Goal: Task Accomplishment & Management: Use online tool/utility

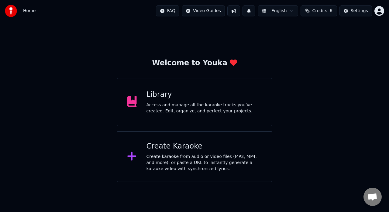
click at [143, 106] on div "Library Access and manage all the karaoke tracks you’ve created. Edit, organize…" at bounding box center [195, 102] width 156 height 49
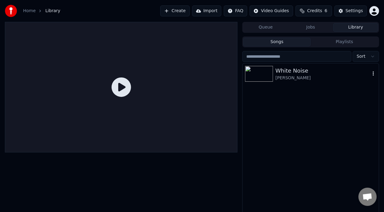
click at [297, 73] on div "White Noise" at bounding box center [322, 71] width 95 height 9
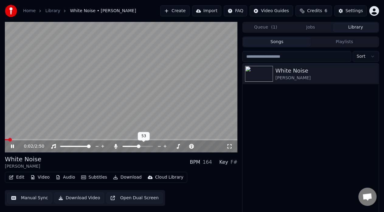
click at [139, 146] on span at bounding box center [139, 147] width 4 height 4
click at [153, 145] on span at bounding box center [151, 147] width 4 height 4
click at [21, 139] on span at bounding box center [13, 139] width 16 height 1
click at [13, 139] on span at bounding box center [9, 139] width 8 height 1
click at [27, 139] on span at bounding box center [16, 139] width 22 height 1
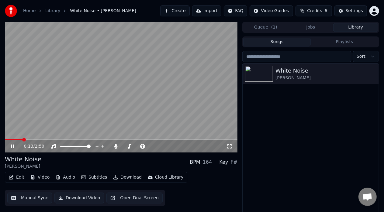
click at [22, 139] on span at bounding box center [14, 139] width 18 height 1
click at [22, 139] on span at bounding box center [15, 139] width 20 height 1
click at [20, 139] on span at bounding box center [15, 139] width 20 height 1
click at [14, 139] on span at bounding box center [9, 139] width 9 height 1
click at [28, 140] on span at bounding box center [16, 139] width 23 height 1
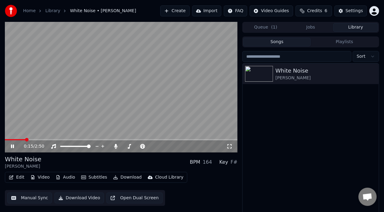
click at [25, 140] on span at bounding box center [15, 139] width 20 height 1
click at [17, 139] on span at bounding box center [17, 139] width 24 height 1
click at [14, 139] on span at bounding box center [15, 139] width 20 height 1
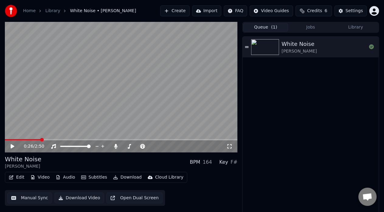
click at [269, 29] on button "Queue ( 1 )" at bounding box center [265, 27] width 45 height 9
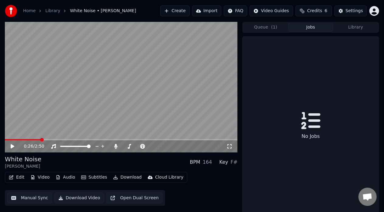
click at [319, 23] on button "Jobs" at bounding box center [310, 27] width 45 height 9
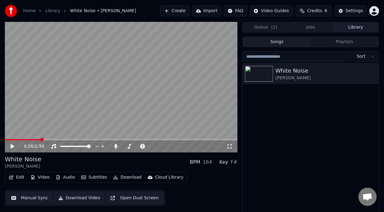
click at [364, 29] on button "Library" at bounding box center [355, 27] width 45 height 9
click at [37, 199] on button "Manual Sync" at bounding box center [29, 198] width 45 height 11
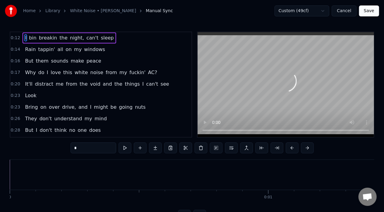
scroll to position [0, 3141]
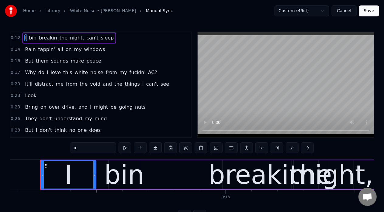
click at [129, 149] on button at bounding box center [124, 147] width 13 height 11
click at [112, 180] on div "bin" at bounding box center [124, 175] width 40 height 39
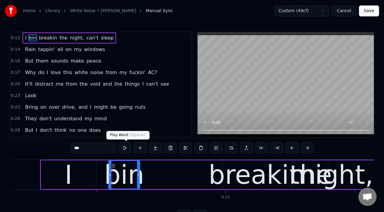
click at [128, 149] on button at bounding box center [124, 147] width 13 height 11
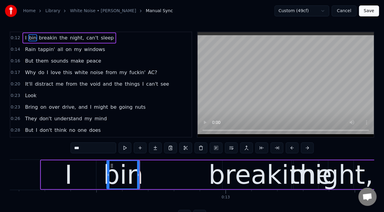
drag, startPoint x: 109, startPoint y: 174, endPoint x: 117, endPoint y: 170, distance: 8.8
click at [107, 174] on icon at bounding box center [108, 175] width 2 height 5
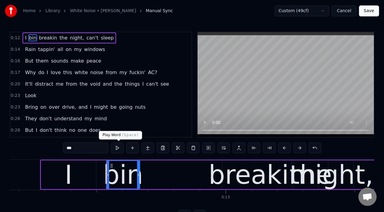
click at [118, 149] on button at bounding box center [117, 147] width 13 height 11
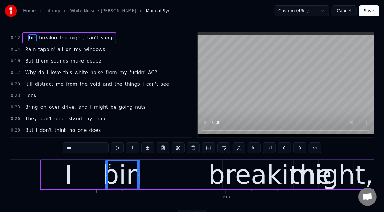
click at [106, 174] on icon at bounding box center [106, 175] width 2 height 5
click at [118, 151] on button at bounding box center [117, 147] width 13 height 11
click at [221, 173] on div "breakin" at bounding box center [256, 175] width 97 height 39
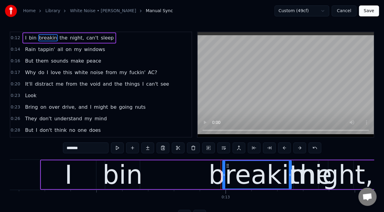
click at [244, 182] on div "breakin" at bounding box center [256, 175] width 97 height 39
click at [117, 147] on button at bounding box center [117, 147] width 13 height 11
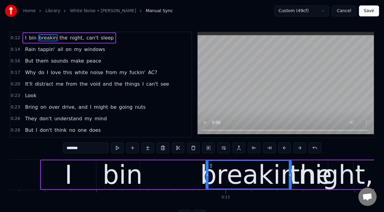
drag, startPoint x: 224, startPoint y: 176, endPoint x: 207, endPoint y: 178, distance: 16.8
click at [207, 178] on div at bounding box center [207, 175] width 2 height 28
click at [123, 149] on button at bounding box center [117, 147] width 13 height 11
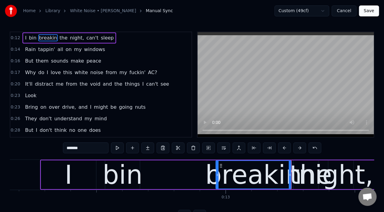
drag, startPoint x: 206, startPoint y: 174, endPoint x: 216, endPoint y: 176, distance: 9.8
click at [216, 176] on icon at bounding box center [217, 175] width 2 height 5
click at [121, 148] on button at bounding box center [117, 147] width 13 height 11
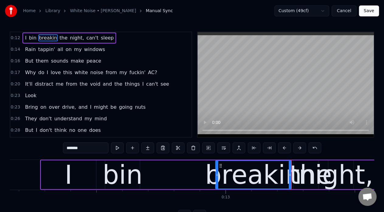
click at [121, 148] on button at bounding box center [117, 147] width 13 height 11
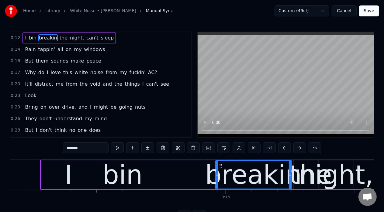
click at [121, 148] on button at bounding box center [117, 147] width 13 height 11
click at [130, 182] on div "bin" at bounding box center [122, 175] width 40 height 39
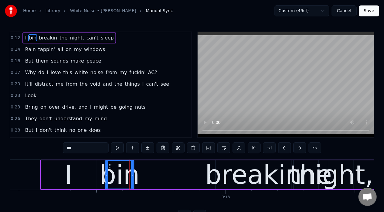
drag, startPoint x: 139, startPoint y: 176, endPoint x: 133, endPoint y: 176, distance: 5.5
click at [133, 176] on icon at bounding box center [132, 175] width 2 height 5
click at [233, 173] on div "breakin" at bounding box center [253, 175] width 97 height 39
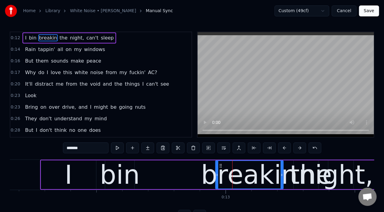
drag, startPoint x: 290, startPoint y: 175, endPoint x: 282, endPoint y: 176, distance: 8.3
click at [282, 176] on icon at bounding box center [281, 175] width 2 height 5
click at [116, 151] on button at bounding box center [117, 147] width 13 height 11
click at [301, 171] on div "the" at bounding box center [311, 175] width 43 height 39
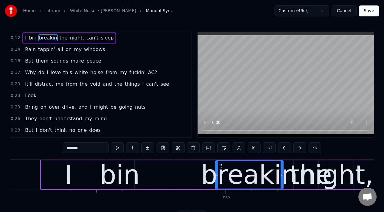
type input "***"
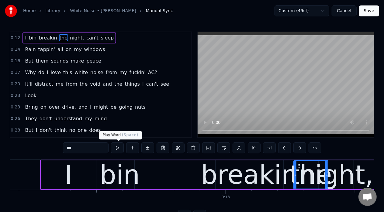
click at [119, 149] on button at bounding box center [117, 147] width 13 height 11
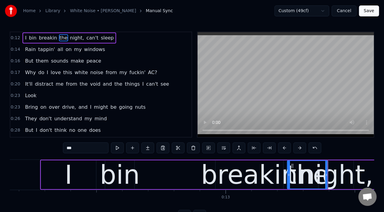
drag, startPoint x: 294, startPoint y: 175, endPoint x: 287, endPoint y: 175, distance: 6.7
click at [287, 175] on icon at bounding box center [288, 175] width 2 height 5
click at [120, 144] on button at bounding box center [117, 147] width 13 height 11
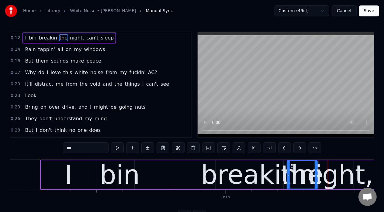
drag, startPoint x: 326, startPoint y: 174, endPoint x: 315, endPoint y: 177, distance: 11.2
click at [315, 177] on icon at bounding box center [315, 175] width 2 height 5
click at [115, 150] on button at bounding box center [117, 147] width 13 height 11
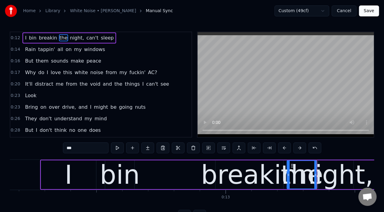
click at [371, 7] on button "Save" at bounding box center [369, 10] width 20 height 11
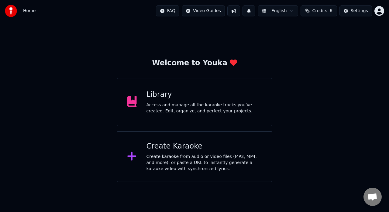
click at [186, 102] on div "Access and manage all the karaoke tracks you’ve created. Edit, organize, and pe…" at bounding box center [204, 108] width 116 height 12
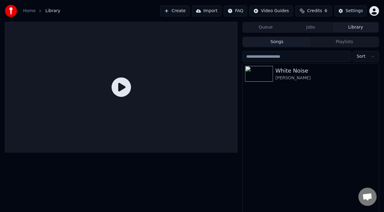
click at [118, 85] on icon at bounding box center [120, 86] width 19 height 19
click at [282, 72] on div "White Noise" at bounding box center [322, 71] width 95 height 9
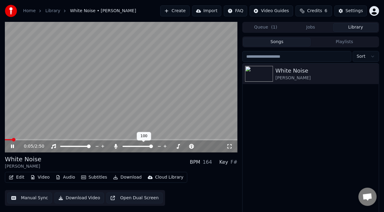
click at [153, 146] on span at bounding box center [151, 147] width 4 height 4
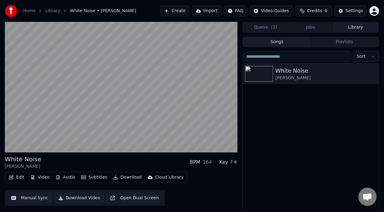
click at [30, 199] on button "Manual Sync" at bounding box center [29, 198] width 45 height 11
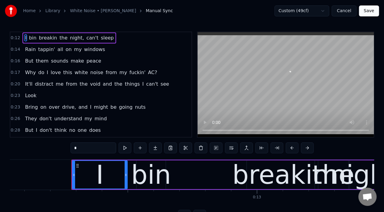
scroll to position [0, 3141]
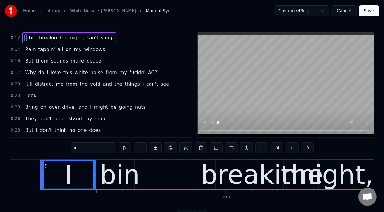
click at [114, 181] on div "bin" at bounding box center [120, 175] width 40 height 39
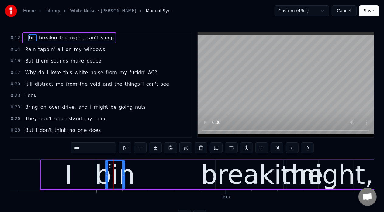
drag, startPoint x: 132, startPoint y: 176, endPoint x: 123, endPoint y: 175, distance: 9.8
click at [123, 175] on icon at bounding box center [123, 175] width 2 height 5
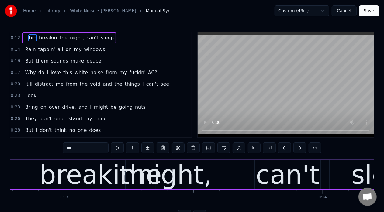
scroll to position [0, 3621]
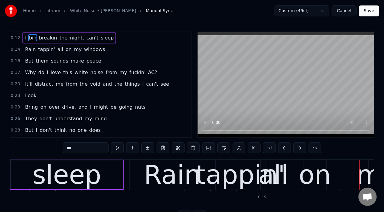
click at [145, 170] on div "Rain" at bounding box center [172, 175] width 85 height 30
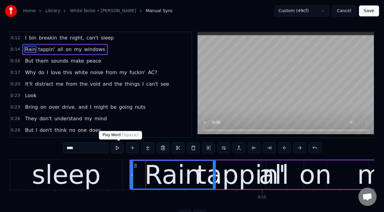
click at [116, 147] on button at bounding box center [117, 147] width 13 height 11
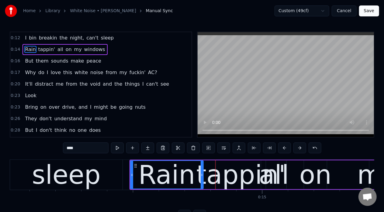
drag, startPoint x: 213, startPoint y: 176, endPoint x: 201, endPoint y: 174, distance: 12.2
click at [201, 174] on icon at bounding box center [202, 175] width 2 height 5
click at [118, 149] on button at bounding box center [117, 147] width 13 height 11
click at [204, 176] on icon at bounding box center [202, 175] width 2 height 5
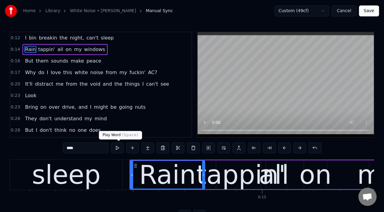
click at [115, 146] on button at bounding box center [117, 147] width 13 height 11
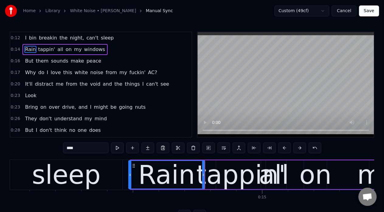
click at [131, 175] on icon at bounding box center [130, 175] width 2 height 5
click at [115, 148] on button at bounding box center [117, 147] width 13 height 11
click at [116, 145] on button at bounding box center [117, 147] width 13 height 11
click at [211, 176] on div "tappin'" at bounding box center [240, 175] width 89 height 39
type input "*******"
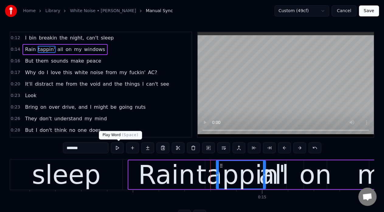
click at [121, 148] on button at bounding box center [117, 147] width 13 height 11
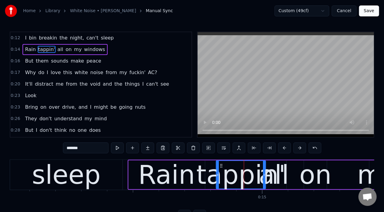
click at [121, 148] on button at bounding box center [117, 147] width 13 height 11
click at [216, 176] on circle at bounding box center [216, 176] width 0 height 0
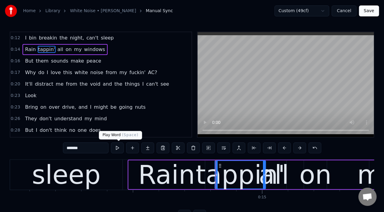
click at [115, 148] on button at bounding box center [117, 147] width 13 height 11
click at [271, 175] on div "tappin'" at bounding box center [240, 175] width 89 height 39
click at [277, 177] on div "tappin'" at bounding box center [240, 175] width 89 height 39
click at [284, 178] on div "Rain tappin' all on my windows" at bounding box center [321, 175] width 387 height 30
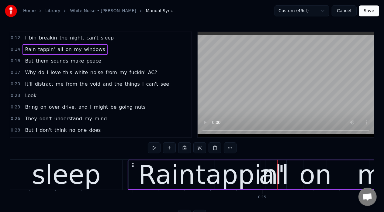
click at [284, 178] on div "all" at bounding box center [274, 175] width 30 height 39
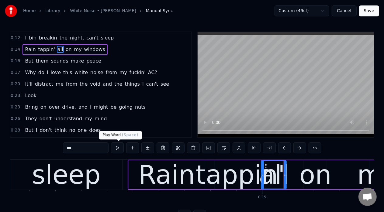
click at [116, 145] on button at bounding box center [117, 147] width 13 height 11
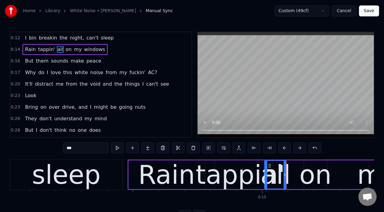
drag, startPoint x: 262, startPoint y: 176, endPoint x: 266, endPoint y: 177, distance: 4.0
click at [266, 177] on icon at bounding box center [266, 175] width 2 height 5
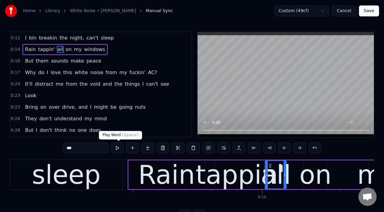
click at [116, 145] on button at bounding box center [117, 147] width 13 height 11
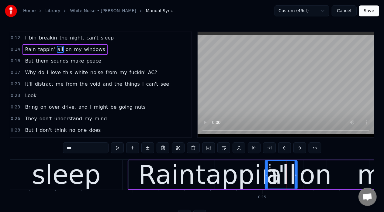
drag, startPoint x: 284, startPoint y: 177, endPoint x: 296, endPoint y: 176, distance: 11.3
click at [296, 176] on icon at bounding box center [295, 175] width 2 height 5
click at [119, 145] on button at bounding box center [117, 147] width 13 height 11
drag, startPoint x: 265, startPoint y: 177, endPoint x: 275, endPoint y: 179, distance: 10.6
click at [276, 179] on div "all" at bounding box center [287, 175] width 22 height 28
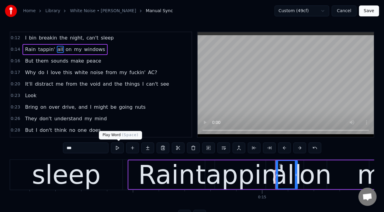
click at [118, 149] on button at bounding box center [117, 147] width 13 height 11
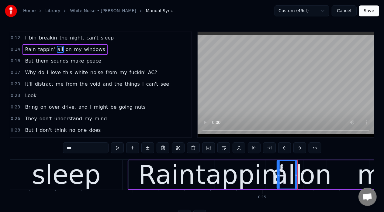
click at [277, 172] on div at bounding box center [278, 175] width 2 height 28
click at [310, 176] on div "on" at bounding box center [315, 175] width 32 height 39
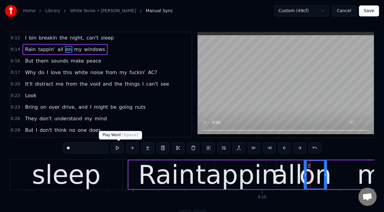
click at [117, 147] on button at bounding box center [117, 147] width 13 height 11
click at [115, 149] on button at bounding box center [117, 147] width 13 height 11
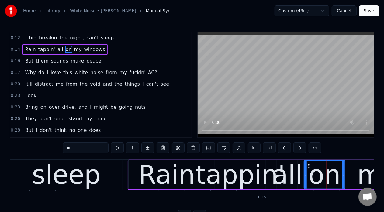
drag, startPoint x: 324, startPoint y: 176, endPoint x: 342, endPoint y: 175, distance: 18.3
click at [342, 175] on icon at bounding box center [343, 175] width 2 height 5
click at [304, 174] on icon at bounding box center [305, 175] width 2 height 5
drag, startPoint x: 304, startPoint y: 174, endPoint x: 318, endPoint y: 176, distance: 13.4
click at [318, 176] on icon at bounding box center [318, 175] width 2 height 5
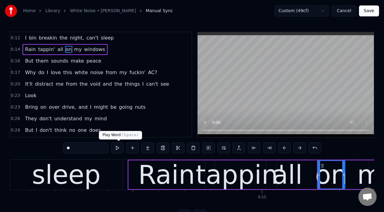
click at [116, 149] on button at bounding box center [117, 147] width 13 height 11
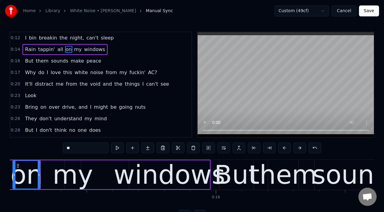
scroll to position [0, 3607]
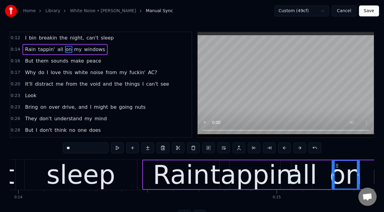
click at [303, 177] on div "all" at bounding box center [302, 175] width 30 height 39
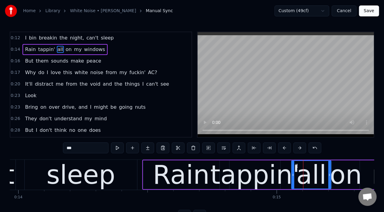
drag, startPoint x: 311, startPoint y: 175, endPoint x: 330, endPoint y: 176, distance: 18.9
click at [330, 176] on icon at bounding box center [329, 175] width 2 height 5
drag, startPoint x: 292, startPoint y: 175, endPoint x: 302, endPoint y: 175, distance: 9.4
click at [302, 175] on icon at bounding box center [302, 175] width 2 height 5
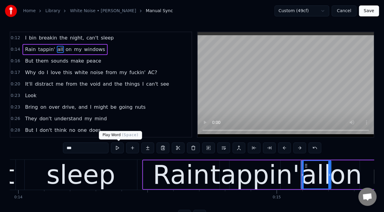
click at [122, 144] on button at bounding box center [117, 147] width 13 height 11
click at [353, 170] on div "on" at bounding box center [346, 175] width 32 height 39
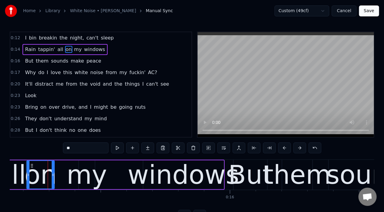
scroll to position [0, 3919]
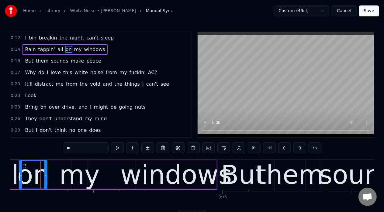
click at [118, 150] on button at bounding box center [117, 147] width 13 height 11
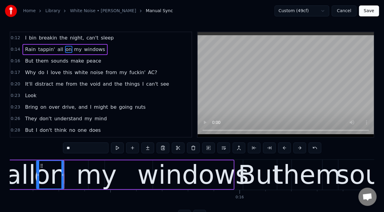
scroll to position [0, 3897]
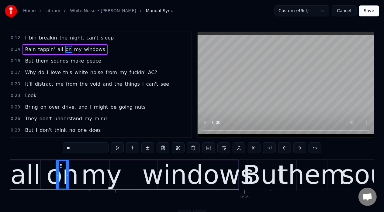
drag, startPoint x: 42, startPoint y: 174, endPoint x: 56, endPoint y: 174, distance: 14.3
click at [56, 174] on icon at bounding box center [57, 175] width 2 height 5
drag, startPoint x: 67, startPoint y: 175, endPoint x: 84, endPoint y: 177, distance: 17.4
click at [84, 177] on icon at bounding box center [85, 175] width 2 height 5
click at [59, 176] on icon at bounding box center [59, 175] width 2 height 5
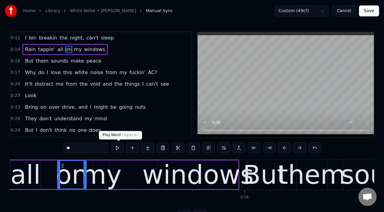
click at [115, 152] on button at bounding box center [117, 147] width 13 height 11
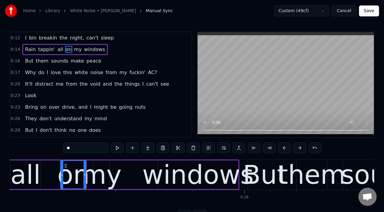
drag, startPoint x: 58, startPoint y: 173, endPoint x: 61, endPoint y: 173, distance: 3.1
click at [61, 173] on icon at bounding box center [62, 175] width 2 height 5
click at [116, 149] on button at bounding box center [117, 147] width 13 height 11
drag, startPoint x: 62, startPoint y: 174, endPoint x: 71, endPoint y: 176, distance: 9.4
click at [71, 176] on icon at bounding box center [70, 175] width 2 height 5
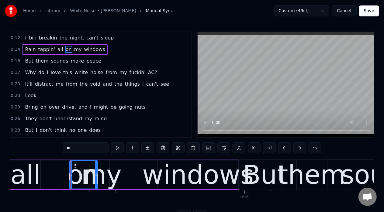
drag, startPoint x: 85, startPoint y: 176, endPoint x: 96, endPoint y: 177, distance: 11.3
click at [96, 177] on div at bounding box center [96, 175] width 2 height 28
click at [120, 145] on button at bounding box center [117, 147] width 13 height 11
click at [35, 173] on div "all" at bounding box center [25, 175] width 30 height 39
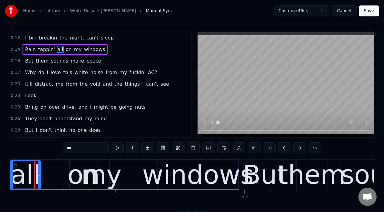
scroll to position [0, 3891]
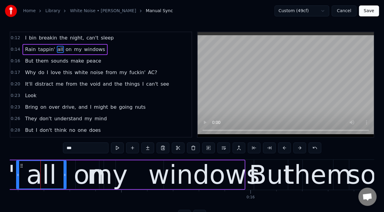
drag, startPoint x: 46, startPoint y: 175, endPoint x: 66, endPoint y: 177, distance: 20.5
click at [66, 177] on icon at bounding box center [64, 175] width 2 height 5
click at [118, 148] on button at bounding box center [117, 147] width 13 height 11
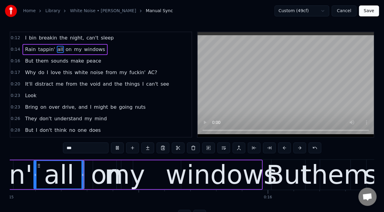
scroll to position [0, 3868]
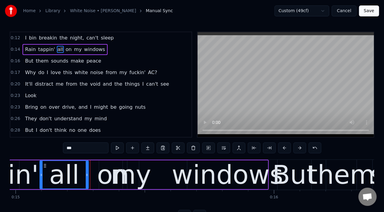
click at [86, 175] on icon at bounding box center [87, 175] width 2 height 5
click at [108, 174] on div "on" at bounding box center [113, 175] width 32 height 39
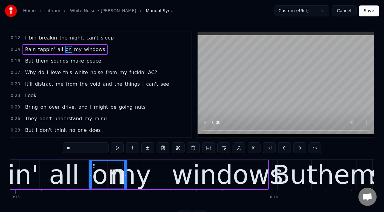
drag, startPoint x: 100, startPoint y: 174, endPoint x: 90, endPoint y: 175, distance: 10.0
click at [90, 175] on icon at bounding box center [90, 175] width 2 height 5
click at [121, 149] on button at bounding box center [117, 147] width 13 height 11
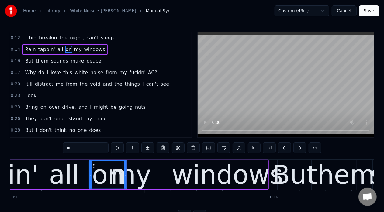
click at [121, 149] on button at bounding box center [117, 147] width 13 height 11
click at [129, 179] on div "my" at bounding box center [131, 175] width 40 height 39
type input "**"
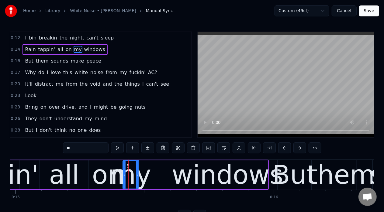
click at [138, 174] on div "my" at bounding box center [131, 175] width 16 height 28
drag, startPoint x: 138, startPoint y: 174, endPoint x: 143, endPoint y: 176, distance: 5.5
click at [143, 176] on icon at bounding box center [142, 175] width 2 height 5
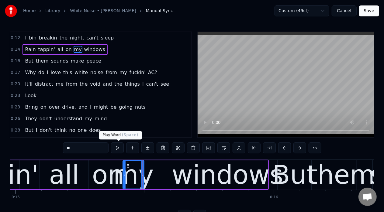
click at [119, 151] on button at bounding box center [117, 147] width 13 height 11
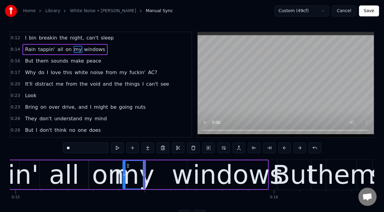
drag, startPoint x: 143, startPoint y: 174, endPoint x: 147, endPoint y: 175, distance: 4.0
click at [145, 175] on icon at bounding box center [144, 175] width 2 height 5
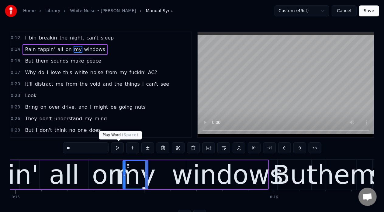
click at [118, 152] on button at bounding box center [117, 147] width 13 height 11
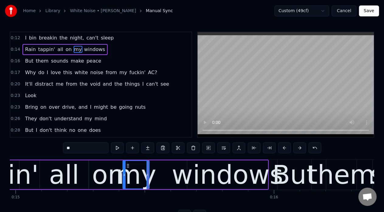
click at [148, 176] on icon at bounding box center [147, 175] width 2 height 5
click at [119, 152] on button at bounding box center [117, 147] width 13 height 11
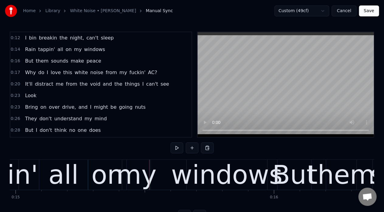
click at [139, 175] on div "my" at bounding box center [136, 175] width 40 height 39
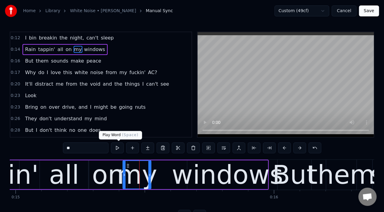
click at [120, 150] on button at bounding box center [117, 147] width 13 height 11
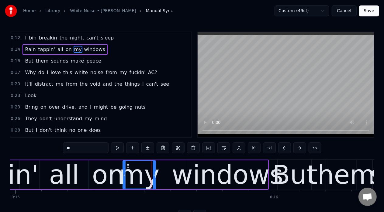
drag, startPoint x: 149, startPoint y: 173, endPoint x: 154, endPoint y: 173, distance: 5.8
click at [154, 173] on icon at bounding box center [154, 175] width 2 height 5
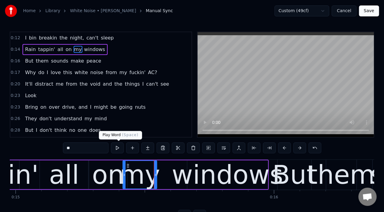
click at [119, 151] on button at bounding box center [117, 147] width 13 height 11
click at [156, 177] on div at bounding box center [155, 175] width 2 height 28
click at [120, 152] on button at bounding box center [117, 147] width 13 height 11
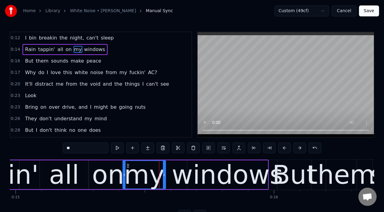
drag, startPoint x: 158, startPoint y: 174, endPoint x: 164, endPoint y: 174, distance: 6.7
click at [164, 174] on icon at bounding box center [164, 175] width 2 height 5
click at [115, 149] on button at bounding box center [117, 147] width 13 height 11
drag, startPoint x: 165, startPoint y: 174, endPoint x: 171, endPoint y: 176, distance: 6.3
click at [171, 176] on icon at bounding box center [170, 175] width 2 height 5
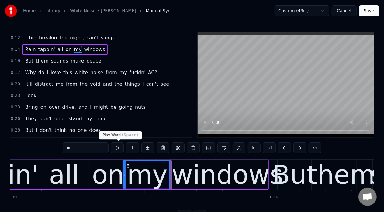
click at [120, 149] on button at bounding box center [117, 147] width 13 height 11
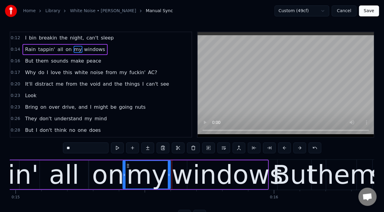
click at [169, 176] on icon at bounding box center [169, 175] width 2 height 5
click at [185, 176] on div "windows" at bounding box center [227, 175] width 111 height 39
type input "*******"
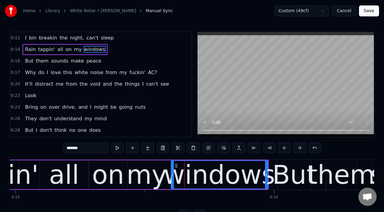
drag, startPoint x: 189, startPoint y: 174, endPoint x: 173, endPoint y: 175, distance: 16.1
click at [173, 175] on icon at bounding box center [172, 175] width 2 height 5
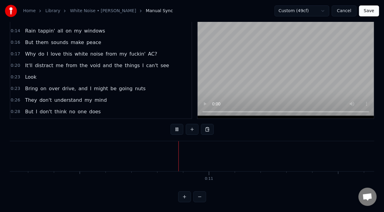
scroll to position [0, 2642]
click at [199, 196] on button at bounding box center [199, 196] width 13 height 11
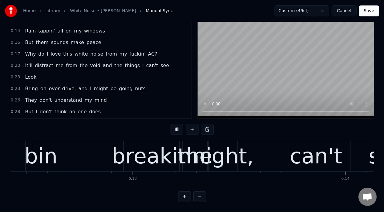
click at [199, 196] on button at bounding box center [199, 196] width 13 height 11
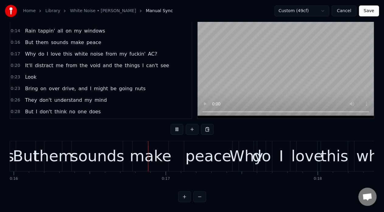
scroll to position [0, 2436]
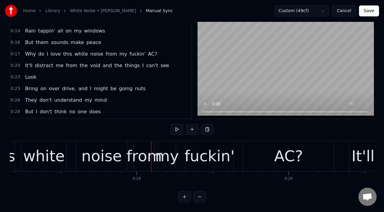
click at [193, 191] on button at bounding box center [199, 196] width 13 height 11
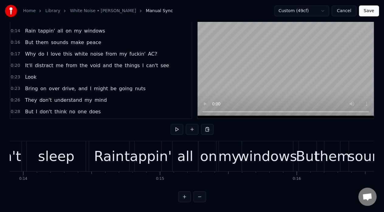
scroll to position [0, 1887]
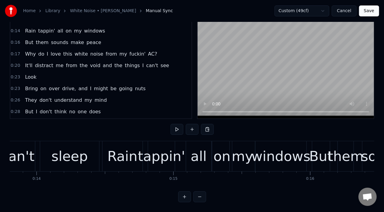
click at [144, 163] on div "Rain tappin' all on my windows" at bounding box center [205, 156] width 206 height 30
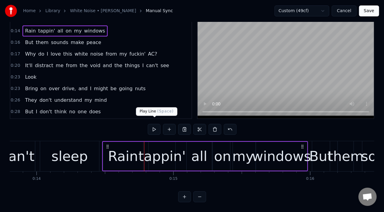
click at [150, 124] on button at bounding box center [154, 129] width 13 height 11
click at [202, 152] on div "all" at bounding box center [199, 156] width 16 height 21
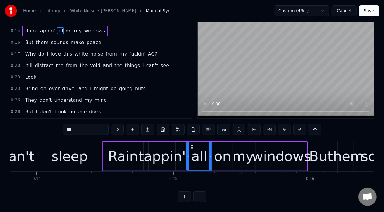
scroll to position [0, 0]
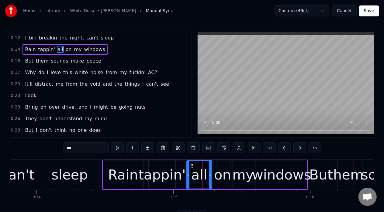
click at [221, 171] on div "on" at bounding box center [222, 175] width 17 height 21
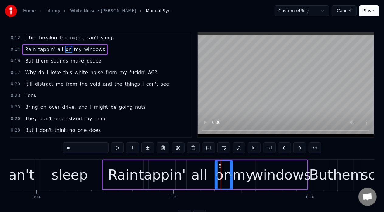
click at [215, 176] on icon at bounding box center [216, 175] width 2 height 5
click at [232, 176] on icon at bounding box center [231, 175] width 2 height 5
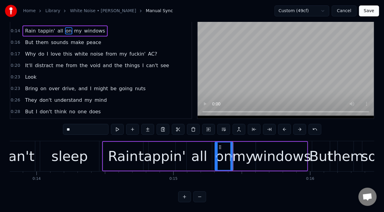
click at [247, 146] on div "my" at bounding box center [242, 156] width 21 height 21
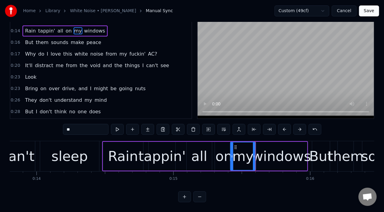
click at [257, 153] on div "windows" at bounding box center [281, 156] width 59 height 21
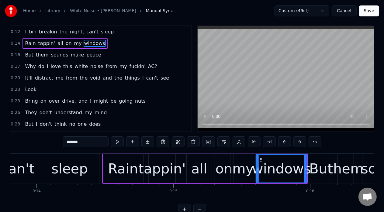
scroll to position [0, 0]
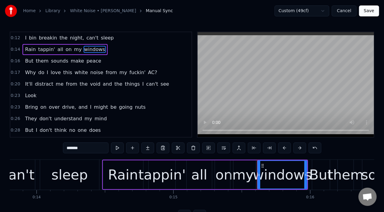
click at [259, 176] on icon at bounding box center [259, 175] width 2 height 5
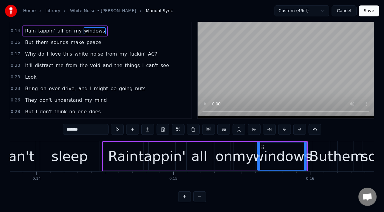
click at [315, 151] on div "But" at bounding box center [320, 156] width 23 height 21
type input "***"
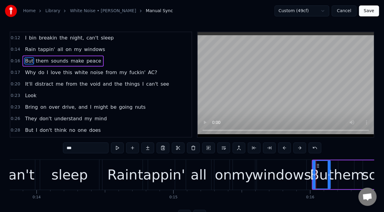
scroll to position [0, 0]
drag, startPoint x: 314, startPoint y: 175, endPoint x: 306, endPoint y: 175, distance: 7.9
click at [306, 175] on icon at bounding box center [306, 175] width 2 height 5
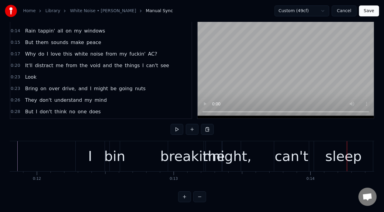
scroll to position [0, 1573]
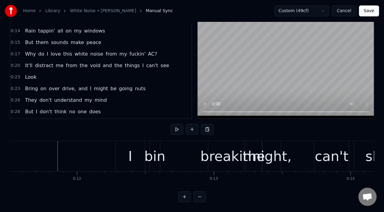
click at [160, 153] on div "bin" at bounding box center [154, 156] width 21 height 21
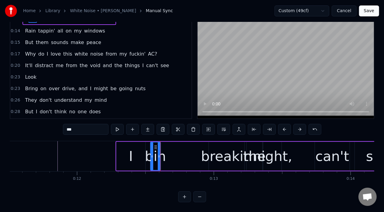
scroll to position [0, 0]
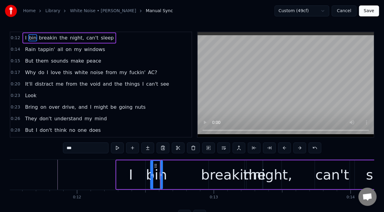
click at [162, 179] on div at bounding box center [161, 175] width 2 height 28
click at [151, 177] on div at bounding box center [152, 175] width 2 height 28
click at [121, 146] on button at bounding box center [117, 147] width 13 height 11
click at [139, 175] on div "I" at bounding box center [130, 174] width 29 height 29
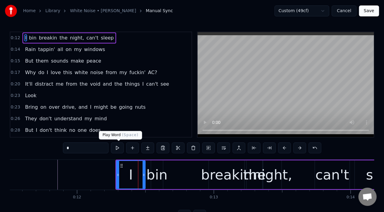
click at [119, 146] on button at bounding box center [117, 147] width 13 height 11
click at [156, 172] on div "bin" at bounding box center [156, 175] width 21 height 21
type input "***"
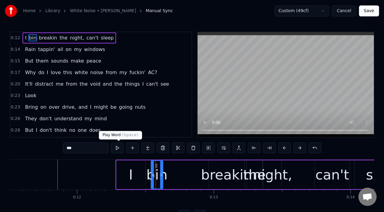
click at [118, 150] on button at bounding box center [117, 147] width 13 height 11
drag, startPoint x: 161, startPoint y: 175, endPoint x: 165, endPoint y: 176, distance: 3.5
click at [163, 176] on icon at bounding box center [161, 175] width 2 height 5
click at [119, 146] on button at bounding box center [117, 147] width 13 height 11
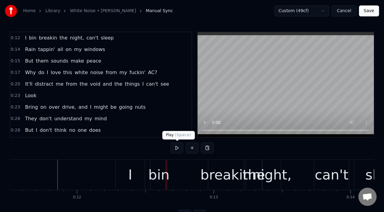
click at [174, 151] on button at bounding box center [176, 147] width 13 height 11
click at [160, 174] on div "bin" at bounding box center [158, 175] width 21 height 21
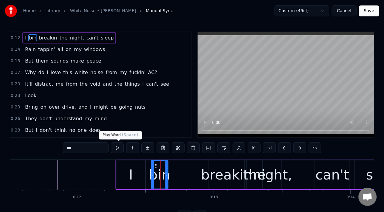
click at [120, 149] on button at bounding box center [117, 147] width 13 height 11
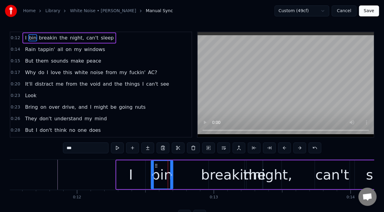
drag, startPoint x: 166, startPoint y: 175, endPoint x: 171, endPoint y: 175, distance: 4.6
click at [171, 175] on circle at bounding box center [171, 175] width 0 height 0
click at [122, 146] on button at bounding box center [117, 147] width 13 height 11
click at [173, 177] on icon at bounding box center [172, 175] width 2 height 5
click at [116, 147] on button at bounding box center [117, 147] width 13 height 11
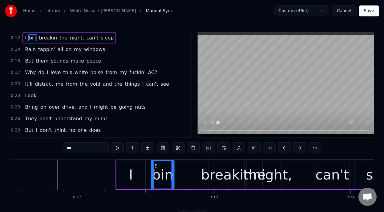
click at [227, 180] on div "breakin" at bounding box center [226, 175] width 51 height 21
type input "*******"
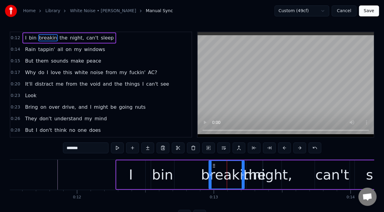
click at [123, 146] on button at bounding box center [117, 147] width 13 height 11
drag, startPoint x: 211, startPoint y: 176, endPoint x: 202, endPoint y: 176, distance: 8.5
click at [202, 176] on icon at bounding box center [202, 175] width 2 height 5
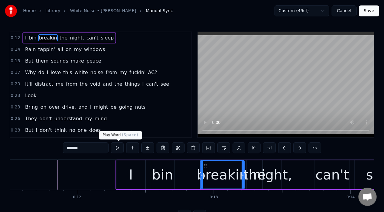
click at [114, 147] on button at bounding box center [117, 147] width 13 height 11
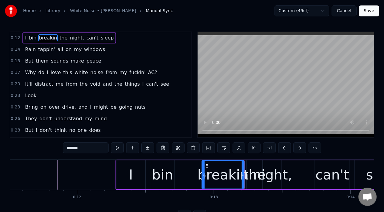
click at [202, 177] on icon at bounding box center [203, 175] width 2 height 5
click at [121, 151] on button at bounding box center [117, 147] width 13 height 11
drag, startPoint x: 203, startPoint y: 175, endPoint x: 213, endPoint y: 186, distance: 14.0
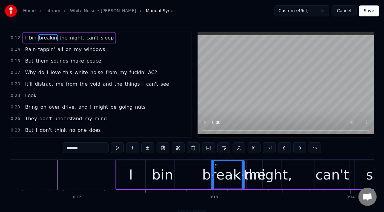
click at [213, 186] on div at bounding box center [212, 175] width 2 height 28
click at [117, 149] on button at bounding box center [117, 147] width 13 height 11
drag, startPoint x: 213, startPoint y: 176, endPoint x: 220, endPoint y: 178, distance: 7.4
click at [220, 178] on div at bounding box center [219, 175] width 2 height 28
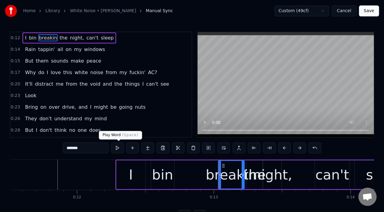
click at [117, 148] on button at bounding box center [117, 147] width 13 height 11
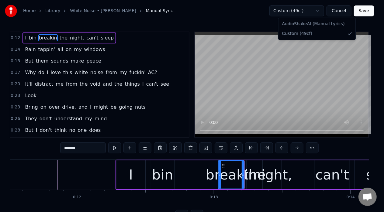
click at [321, 11] on html "Home Library White Noise • [PERSON_NAME] Manual Sync Custom (49cf) Cancel Save …" at bounding box center [192, 115] width 384 height 231
click at [267, 18] on html "Home Library White Noise • [PERSON_NAME] Manual Sync Custom (49cf) Cancel Save …" at bounding box center [192, 115] width 384 height 231
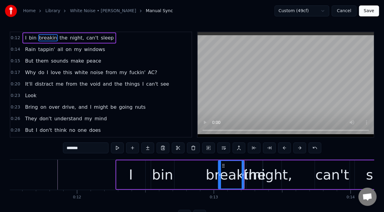
click at [251, 179] on div "breakin" at bounding box center [231, 175] width 51 height 21
click at [246, 178] on div "breakin" at bounding box center [231, 175] width 51 height 21
click at [259, 179] on div "night," at bounding box center [271, 175] width 39 height 21
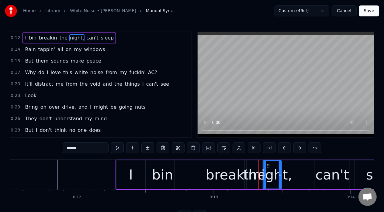
click at [240, 171] on div "breakin" at bounding box center [231, 175] width 51 height 21
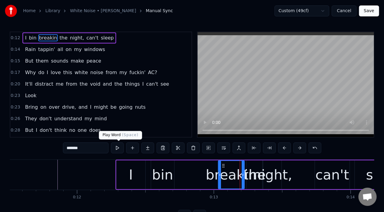
click at [117, 146] on button at bounding box center [117, 147] width 13 height 11
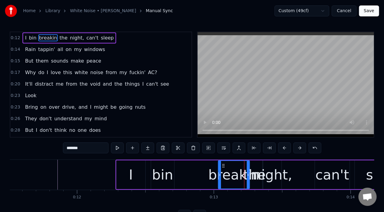
drag, startPoint x: 243, startPoint y: 174, endPoint x: 247, endPoint y: 175, distance: 4.6
click at [247, 175] on icon at bounding box center [248, 175] width 2 height 5
click at [252, 175] on div "breakin" at bounding box center [233, 175] width 51 height 21
click at [257, 176] on div "night," at bounding box center [271, 175] width 39 height 21
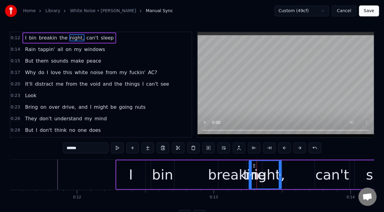
drag, startPoint x: 264, startPoint y: 176, endPoint x: 249, endPoint y: 177, distance: 14.3
click at [249, 177] on div at bounding box center [250, 175] width 2 height 28
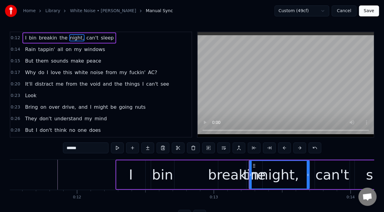
drag, startPoint x: 281, startPoint y: 175, endPoint x: 309, endPoint y: 178, distance: 28.1
click at [309, 178] on div at bounding box center [308, 175] width 2 height 28
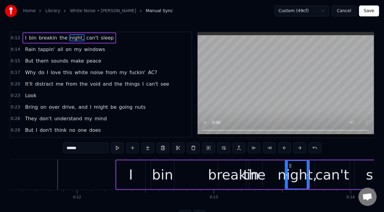
drag, startPoint x: 251, startPoint y: 174, endPoint x: 288, endPoint y: 179, distance: 37.4
click at [288, 179] on div at bounding box center [286, 175] width 2 height 28
click at [253, 175] on div "the" at bounding box center [254, 175] width 22 height 21
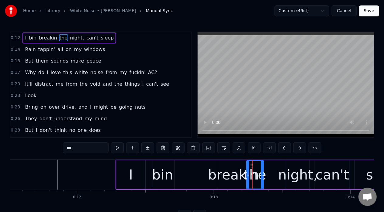
click at [262, 175] on icon at bounding box center [262, 175] width 2 height 5
click at [114, 149] on button at bounding box center [117, 147] width 13 height 11
drag, startPoint x: 247, startPoint y: 175, endPoint x: 251, endPoint y: 176, distance: 3.8
click at [251, 176] on icon at bounding box center [251, 175] width 2 height 5
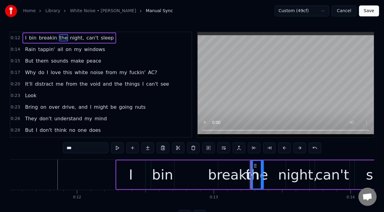
click at [117, 151] on button at bounding box center [117, 147] width 13 height 11
click at [241, 177] on div "breakin" at bounding box center [233, 175] width 51 height 21
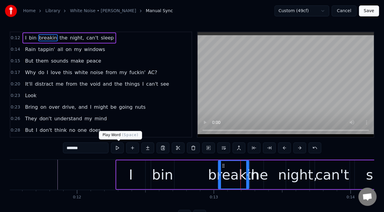
click at [120, 149] on button at bounding box center [117, 147] width 13 height 11
click at [247, 176] on icon at bounding box center [247, 175] width 2 height 5
click at [292, 176] on div "night," at bounding box center [297, 175] width 39 height 21
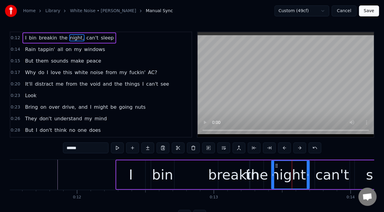
drag, startPoint x: 287, startPoint y: 176, endPoint x: 272, endPoint y: 177, distance: 14.6
click at [272, 177] on icon at bounding box center [273, 175] width 2 height 5
click at [118, 150] on button at bounding box center [117, 147] width 13 height 11
click at [260, 175] on div "the" at bounding box center [256, 175] width 22 height 21
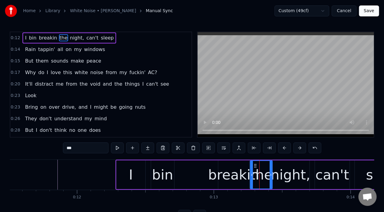
drag, startPoint x: 262, startPoint y: 176, endPoint x: 271, endPoint y: 177, distance: 9.2
click at [271, 177] on icon at bounding box center [270, 175] width 2 height 5
click at [120, 146] on button at bounding box center [117, 147] width 13 height 11
click at [267, 176] on icon at bounding box center [268, 175] width 2 height 5
click at [274, 175] on div "night," at bounding box center [290, 175] width 39 height 21
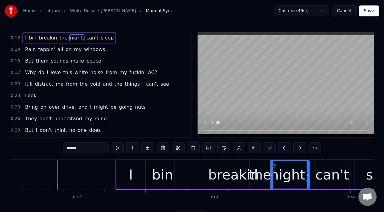
click at [271, 176] on icon at bounding box center [271, 175] width 2 height 5
click at [118, 147] on button at bounding box center [117, 147] width 13 height 11
click at [270, 174] on icon at bounding box center [270, 175] width 2 height 5
click at [337, 177] on div "can't" at bounding box center [332, 175] width 34 height 21
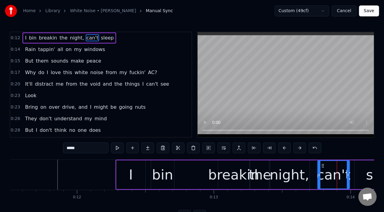
click at [318, 176] on icon at bounding box center [319, 175] width 2 height 5
drag, startPoint x: 347, startPoint y: 174, endPoint x: 354, endPoint y: 175, distance: 7.3
click at [354, 175] on icon at bounding box center [355, 175] width 2 height 5
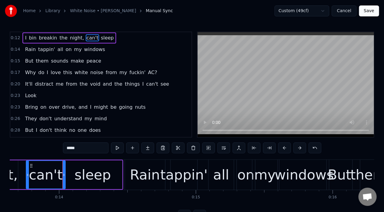
scroll to position [0, 1887]
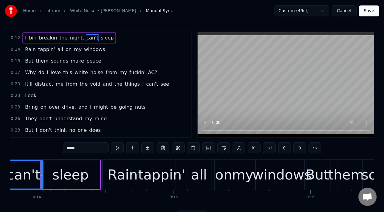
click at [55, 171] on div "sleep" at bounding box center [70, 175] width 36 height 21
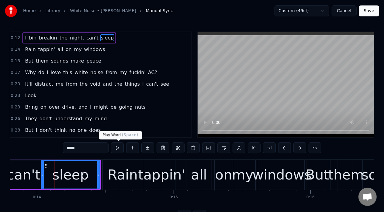
click at [118, 150] on button at bounding box center [117, 147] width 13 height 11
click at [113, 148] on button at bounding box center [117, 147] width 13 height 11
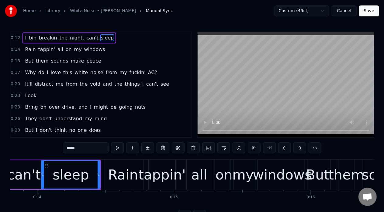
click at [17, 183] on div "can't" at bounding box center [24, 175] width 34 height 21
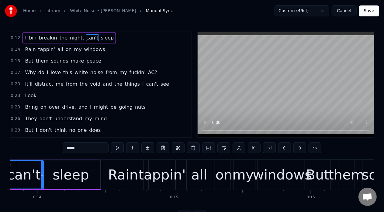
scroll to position [0, 1863]
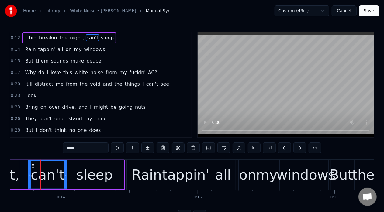
click at [116, 146] on button at bounding box center [117, 147] width 13 height 11
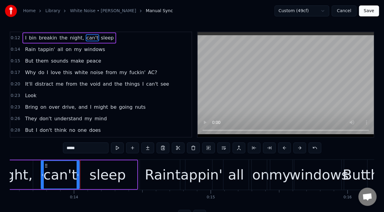
click at [77, 175] on icon at bounding box center [78, 175] width 2 height 5
click at [90, 175] on div "sleep" at bounding box center [107, 174] width 59 height 29
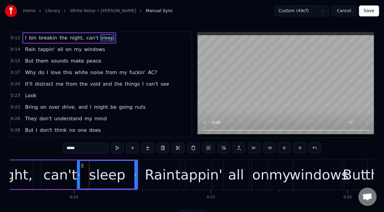
click at [78, 176] on icon at bounding box center [78, 175] width 2 height 5
click at [154, 173] on div "Rain" at bounding box center [160, 175] width 30 height 21
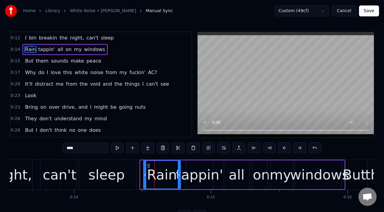
click at [144, 178] on div at bounding box center [145, 175] width 2 height 28
click at [193, 174] on div "tappin'" at bounding box center [199, 175] width 47 height 21
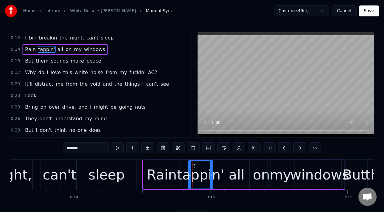
click at [190, 176] on icon at bounding box center [190, 175] width 2 height 5
click at [164, 171] on div "Rain" at bounding box center [162, 175] width 30 height 21
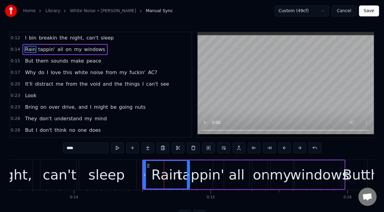
drag, startPoint x: 179, startPoint y: 175, endPoint x: 188, endPoint y: 177, distance: 9.4
click at [188, 177] on div at bounding box center [188, 175] width 2 height 28
click at [114, 146] on button at bounding box center [117, 147] width 13 height 11
click at [199, 179] on div "tappin'" at bounding box center [200, 175] width 47 height 21
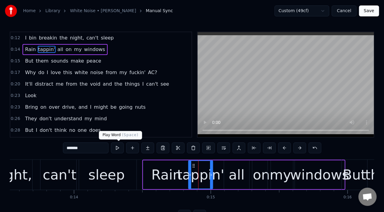
click at [118, 147] on button at bounding box center [117, 147] width 13 height 11
click at [179, 173] on div "Rain" at bounding box center [166, 175] width 30 height 21
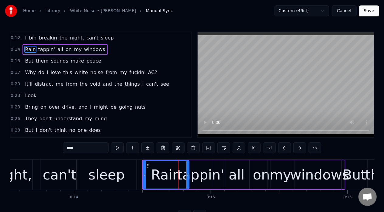
click at [188, 176] on icon at bounding box center [187, 175] width 2 height 5
click at [120, 149] on button at bounding box center [117, 147] width 13 height 11
click at [194, 178] on div "tappin'" at bounding box center [200, 175] width 47 height 21
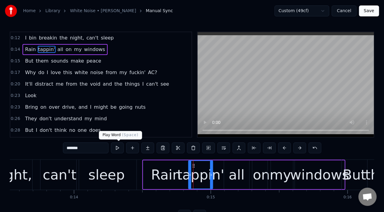
click at [115, 148] on button at bounding box center [117, 147] width 13 height 11
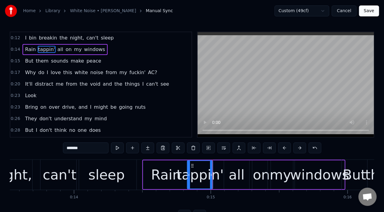
click at [188, 175] on icon at bounding box center [188, 175] width 2 height 5
click at [118, 150] on button at bounding box center [117, 147] width 13 height 11
click at [231, 175] on div "all" at bounding box center [236, 175] width 16 height 21
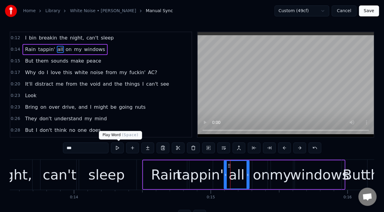
click at [121, 148] on button at bounding box center [117, 147] width 13 height 11
click at [201, 173] on div "tappin'" at bounding box center [199, 175] width 47 height 21
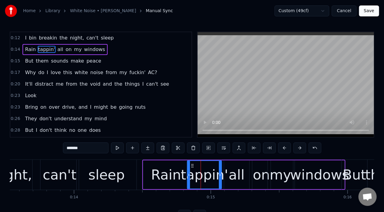
drag, startPoint x: 211, startPoint y: 174, endPoint x: 220, endPoint y: 176, distance: 9.0
click at [220, 176] on icon at bounding box center [220, 175] width 2 height 5
click at [229, 177] on div "all" at bounding box center [236, 174] width 25 height 29
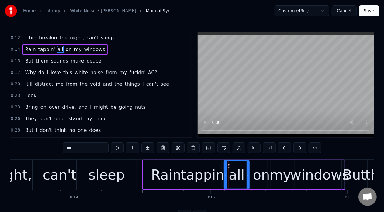
click at [206, 169] on div "tappin'" at bounding box center [204, 175] width 47 height 21
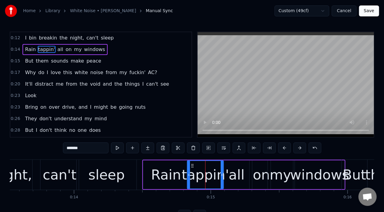
click at [222, 174] on icon at bounding box center [222, 175] width 2 height 5
click at [116, 143] on button at bounding box center [117, 147] width 13 height 11
click at [221, 176] on icon at bounding box center [221, 175] width 2 height 5
click at [233, 178] on div "all" at bounding box center [236, 175] width 16 height 21
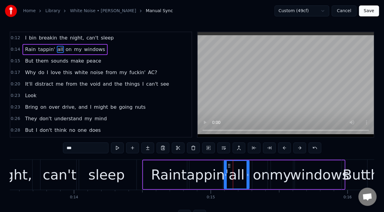
scroll to position [24, 0]
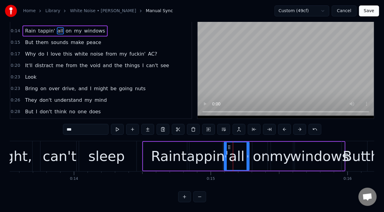
click at [182, 194] on button at bounding box center [184, 196] width 13 height 11
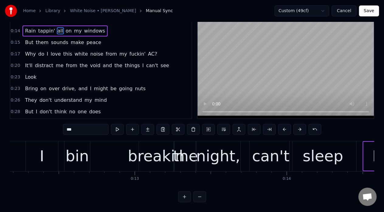
click at [182, 194] on button at bounding box center [184, 196] width 13 height 11
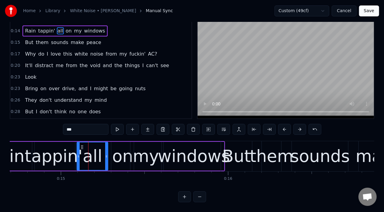
scroll to position [0, 2503]
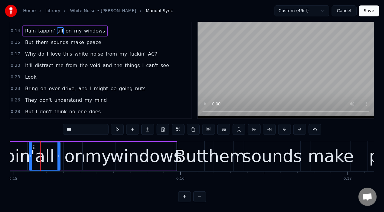
click at [182, 194] on button at bounding box center [184, 196] width 13 height 11
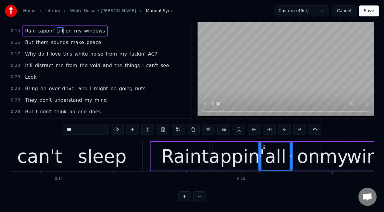
click at [152, 152] on div "Rain" at bounding box center [181, 156] width 61 height 29
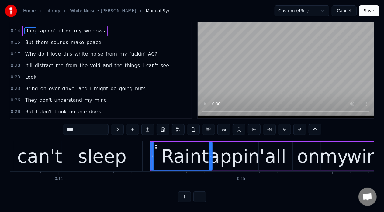
scroll to position [0, 0]
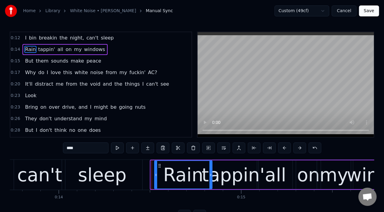
drag, startPoint x: 151, startPoint y: 177, endPoint x: 154, endPoint y: 179, distance: 3.9
click at [155, 179] on div at bounding box center [156, 175] width 2 height 28
click at [123, 170] on div "sleep" at bounding box center [102, 174] width 49 height 27
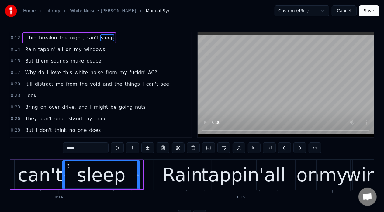
drag, startPoint x: 142, startPoint y: 177, endPoint x: 138, endPoint y: 177, distance: 3.4
click at [138, 177] on icon at bounding box center [138, 175] width 2 height 5
click at [52, 177] on div "can't" at bounding box center [40, 174] width 45 height 27
type input "*****"
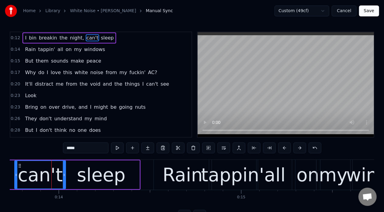
click at [50, 150] on div "0:12 I bin breakin the night, can't sleep 0:14 Rain tappin' all on my windows 0…" at bounding box center [192, 126] width 364 height 189
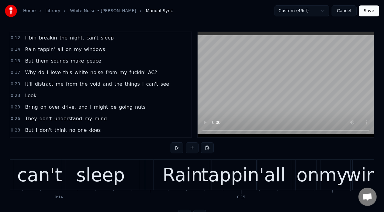
click at [56, 171] on div "can't" at bounding box center [39, 174] width 45 height 27
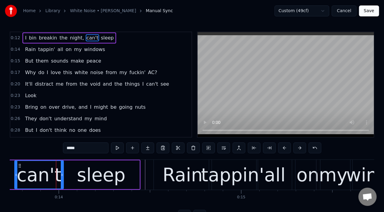
click at [63, 173] on icon at bounding box center [62, 175] width 2 height 5
click at [218, 183] on div "tappin'" at bounding box center [232, 174] width 63 height 27
type input "*******"
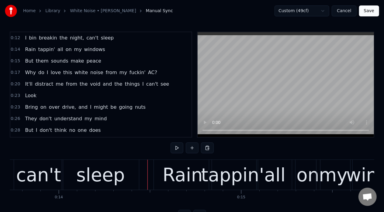
click at [217, 177] on div "tappin'" at bounding box center [232, 174] width 63 height 27
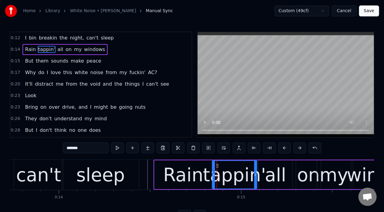
click at [213, 177] on div at bounding box center [213, 175] width 2 height 28
click at [286, 179] on div "all" at bounding box center [276, 174] width 34 height 29
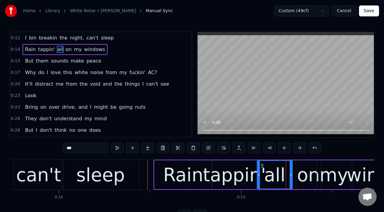
click at [258, 175] on icon at bounding box center [258, 175] width 2 height 5
click at [289, 174] on icon at bounding box center [289, 175] width 2 height 5
click at [119, 150] on button at bounding box center [117, 147] width 13 height 11
drag, startPoint x: 289, startPoint y: 176, endPoint x: 284, endPoint y: 177, distance: 4.5
click at [284, 177] on div at bounding box center [285, 175] width 2 height 28
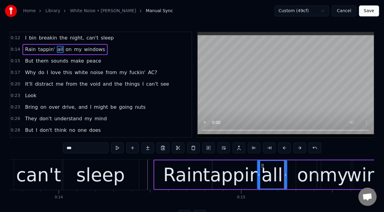
click at [307, 178] on div "on" at bounding box center [308, 174] width 23 height 27
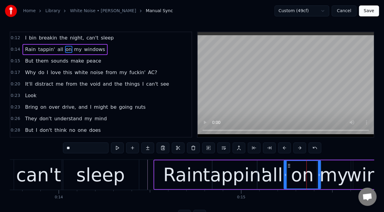
drag, startPoint x: 298, startPoint y: 174, endPoint x: 286, endPoint y: 179, distance: 13.1
click at [286, 179] on div at bounding box center [285, 175] width 2 height 28
click at [115, 149] on button at bounding box center [117, 147] width 13 height 11
click at [287, 177] on div at bounding box center [287, 175] width 2 height 28
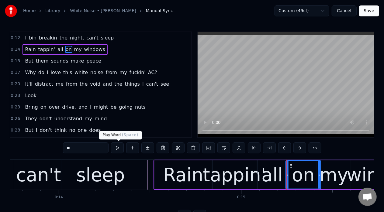
click at [121, 145] on button at bounding box center [117, 147] width 13 height 11
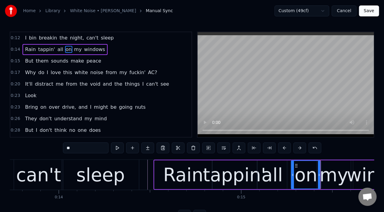
drag, startPoint x: 286, startPoint y: 175, endPoint x: 292, endPoint y: 176, distance: 5.2
click at [292, 176] on icon at bounding box center [292, 175] width 2 height 5
click at [117, 144] on button at bounding box center [117, 147] width 13 height 11
click at [293, 178] on div at bounding box center [294, 175] width 2 height 28
click at [294, 178] on div at bounding box center [295, 175] width 2 height 28
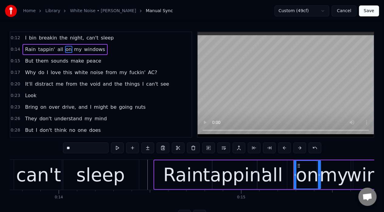
click at [282, 177] on div "all" at bounding box center [272, 174] width 30 height 29
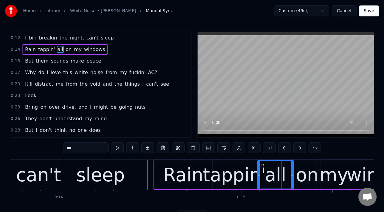
drag, startPoint x: 285, startPoint y: 176, endPoint x: 292, endPoint y: 177, distance: 7.1
click at [292, 177] on div at bounding box center [292, 175] width 2 height 28
click at [118, 146] on button at bounding box center [117, 147] width 13 height 11
click at [307, 173] on div "on" at bounding box center [307, 174] width 23 height 27
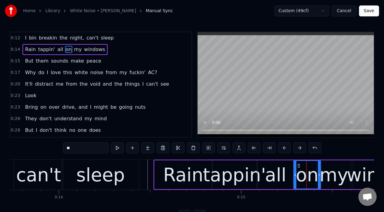
click at [118, 142] on div "0:12 I bin breakin the night, can't sleep 0:14 Rain tappin' all on my windows 0…" at bounding box center [192, 126] width 364 height 189
click at [118, 149] on button at bounding box center [117, 147] width 13 height 11
click at [337, 177] on div "my" at bounding box center [333, 174] width 29 height 27
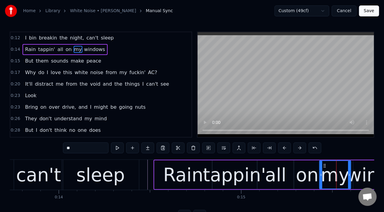
click at [320, 176] on icon at bounding box center [321, 175] width 2 height 5
click at [119, 149] on button at bounding box center [117, 147] width 13 height 11
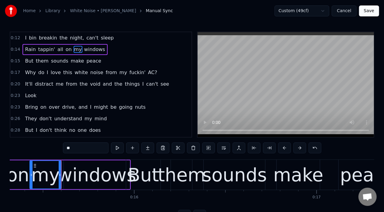
scroll to position [0, 2813]
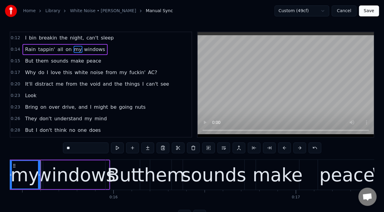
click at [67, 165] on div "windows" at bounding box center [76, 174] width 79 height 27
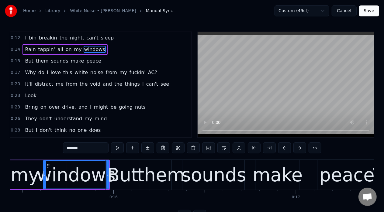
click at [31, 174] on div "my" at bounding box center [25, 174] width 29 height 27
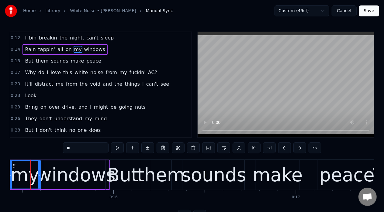
scroll to position [0, 2803]
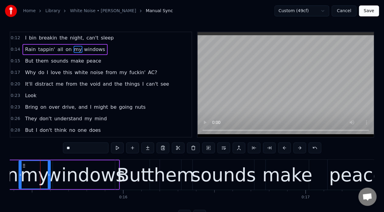
click at [59, 177] on div "windows" at bounding box center [85, 174] width 79 height 27
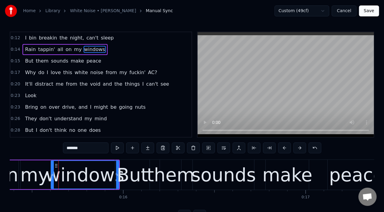
click at [52, 177] on icon at bounding box center [52, 175] width 2 height 5
click at [118, 150] on button at bounding box center [117, 147] width 13 height 11
click at [50, 175] on icon at bounding box center [51, 175] width 2 height 5
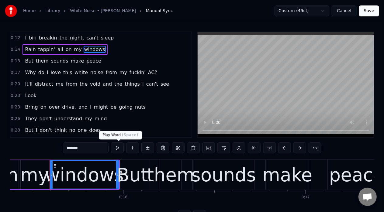
click at [114, 149] on button at bounding box center [117, 147] width 13 height 11
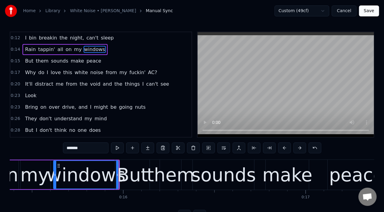
drag, startPoint x: 50, startPoint y: 175, endPoint x: 54, endPoint y: 176, distance: 3.8
click at [54, 176] on icon at bounding box center [55, 175] width 2 height 5
click at [119, 145] on button at bounding box center [117, 147] width 13 height 11
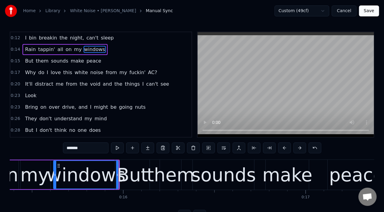
click at [151, 166] on div "them" at bounding box center [171, 174] width 48 height 27
type input "****"
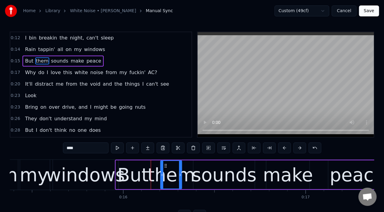
click at [264, 164] on div "But them sounds make peace" at bounding box center [251, 175] width 272 height 30
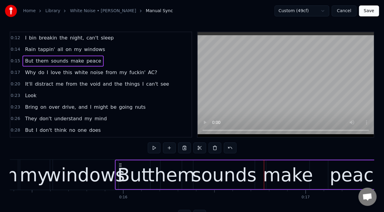
click at [264, 164] on div at bounding box center [264, 175] width 0 height 30
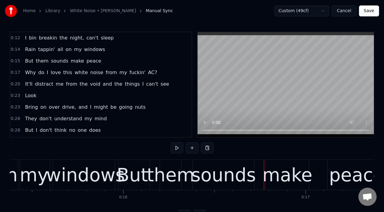
click at [124, 179] on div "But" at bounding box center [132, 174] width 31 height 27
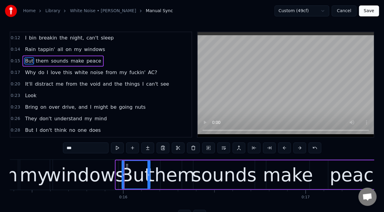
drag, startPoint x: 117, startPoint y: 176, endPoint x: 123, endPoint y: 183, distance: 9.5
click at [123, 183] on div at bounding box center [123, 175] width 2 height 28
click at [119, 149] on button at bounding box center [117, 147] width 13 height 11
click at [161, 173] on div "them" at bounding box center [171, 174] width 48 height 27
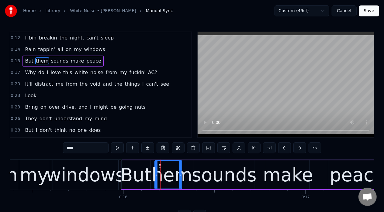
drag, startPoint x: 162, startPoint y: 176, endPoint x: 156, endPoint y: 179, distance: 6.8
click at [156, 179] on div at bounding box center [156, 175] width 2 height 28
click at [118, 145] on button at bounding box center [117, 147] width 13 height 11
drag, startPoint x: 180, startPoint y: 175, endPoint x: 175, endPoint y: 178, distance: 5.5
click at [175, 178] on div at bounding box center [175, 175] width 2 height 28
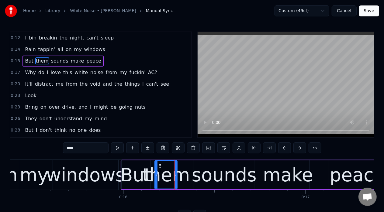
click at [210, 177] on div "sounds" at bounding box center [224, 174] width 65 height 27
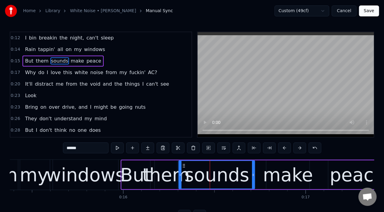
drag, startPoint x: 194, startPoint y: 175, endPoint x: 180, endPoint y: 175, distance: 14.9
click at [180, 175] on icon at bounding box center [180, 175] width 2 height 5
click at [116, 145] on button at bounding box center [117, 147] width 13 height 11
click at [253, 177] on icon at bounding box center [253, 175] width 2 height 5
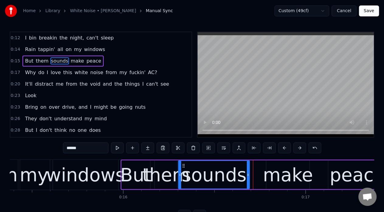
drag, startPoint x: 253, startPoint y: 177, endPoint x: 248, endPoint y: 177, distance: 5.5
click at [248, 177] on div at bounding box center [248, 175] width 2 height 28
click at [274, 177] on div "make" at bounding box center [288, 174] width 50 height 27
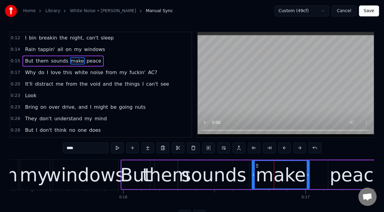
drag, startPoint x: 267, startPoint y: 176, endPoint x: 252, endPoint y: 177, distance: 14.3
click at [252, 177] on icon at bounding box center [253, 175] width 2 height 5
click at [118, 149] on button at bounding box center [117, 147] width 13 height 11
click at [254, 177] on icon at bounding box center [255, 175] width 2 height 5
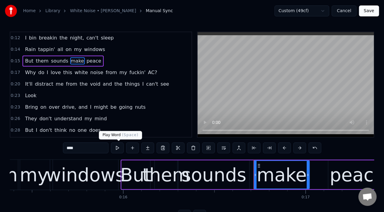
click at [117, 146] on button at bounding box center [117, 147] width 13 height 11
click at [243, 175] on div "sounds" at bounding box center [213, 174] width 71 height 29
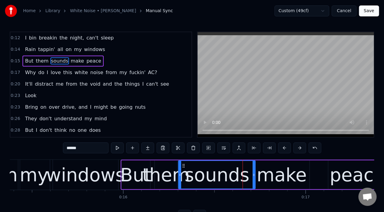
drag, startPoint x: 249, startPoint y: 176, endPoint x: 254, endPoint y: 178, distance: 6.2
click at [254, 178] on div at bounding box center [253, 175] width 2 height 28
click at [122, 151] on button at bounding box center [117, 147] width 13 height 11
click at [283, 176] on div "make" at bounding box center [282, 174] width 50 height 27
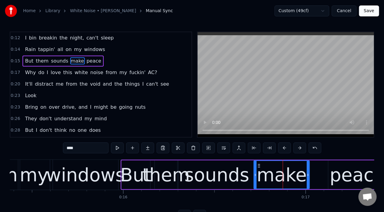
click at [334, 173] on div "peace" at bounding box center [357, 174] width 55 height 27
type input "*****"
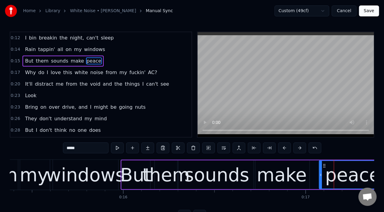
drag, startPoint x: 329, startPoint y: 173, endPoint x: 320, endPoint y: 176, distance: 9.6
click at [320, 176] on icon at bounding box center [320, 175] width 2 height 5
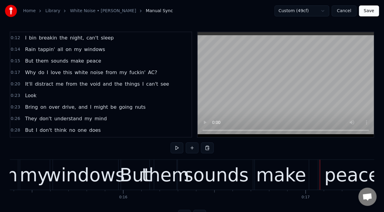
click at [320, 176] on div at bounding box center [320, 175] width 0 height 30
click at [323, 177] on div "peace" at bounding box center [351, 175] width 67 height 30
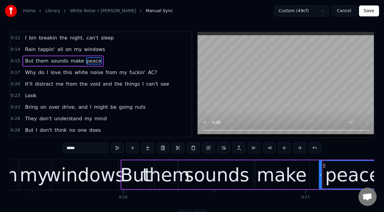
click at [320, 176] on icon at bounding box center [320, 175] width 2 height 5
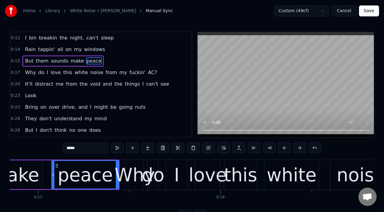
scroll to position [0, 3053]
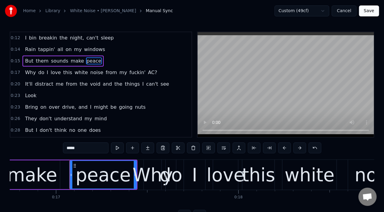
click at [126, 180] on div "peace" at bounding box center [103, 174] width 55 height 27
click at [118, 147] on button at bounding box center [117, 147] width 13 height 11
click at [133, 176] on icon at bounding box center [134, 175] width 2 height 5
click at [114, 148] on button at bounding box center [117, 147] width 13 height 11
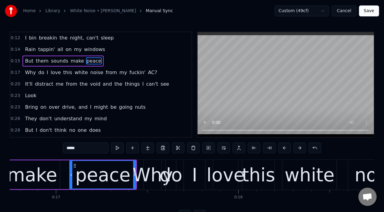
click at [114, 148] on button at bounding box center [117, 147] width 13 height 11
drag, startPoint x: 134, startPoint y: 176, endPoint x: 129, endPoint y: 176, distance: 4.3
click at [129, 176] on icon at bounding box center [130, 175] width 2 height 5
click at [121, 152] on button at bounding box center [117, 147] width 13 height 11
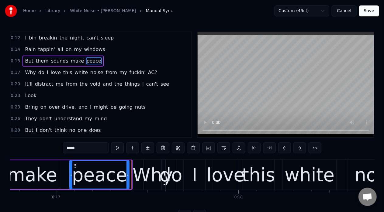
click at [128, 169] on div at bounding box center [127, 175] width 2 height 28
click at [116, 149] on button at bounding box center [117, 147] width 13 height 11
click at [143, 175] on div "Why" at bounding box center [152, 174] width 40 height 27
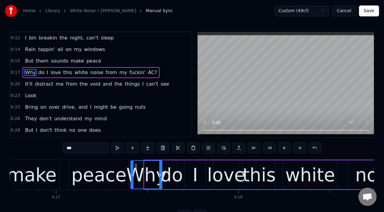
drag, startPoint x: 145, startPoint y: 175, endPoint x: 131, endPoint y: 176, distance: 13.7
click at [131, 176] on icon at bounding box center [132, 175] width 2 height 5
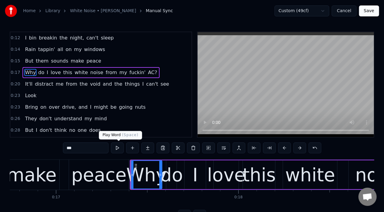
click at [117, 150] on button at bounding box center [117, 147] width 13 height 11
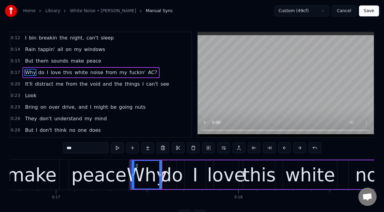
click at [133, 176] on icon at bounding box center [133, 175] width 2 height 5
click at [119, 149] on button at bounding box center [117, 147] width 13 height 11
click at [133, 177] on icon at bounding box center [133, 175] width 2 height 5
click at [121, 147] on button at bounding box center [117, 147] width 13 height 11
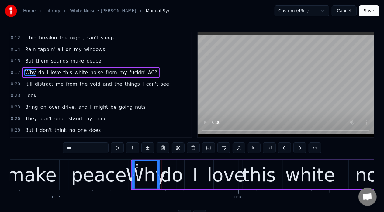
click at [159, 176] on icon at bounding box center [158, 175] width 2 height 5
click at [166, 176] on div "do" at bounding box center [171, 174] width 23 height 27
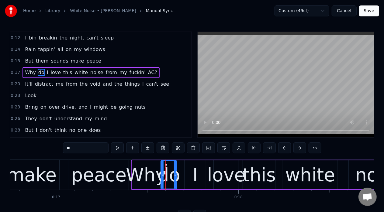
drag, startPoint x: 167, startPoint y: 174, endPoint x: 162, endPoint y: 175, distance: 5.5
click at [162, 175] on icon at bounding box center [162, 175] width 2 height 5
click at [121, 148] on button at bounding box center [117, 147] width 13 height 11
click at [165, 175] on icon at bounding box center [164, 175] width 2 height 5
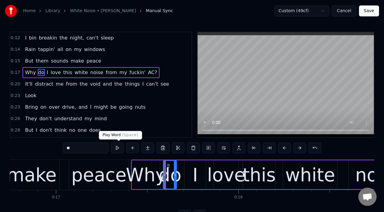
click at [118, 151] on button at bounding box center [117, 147] width 13 height 11
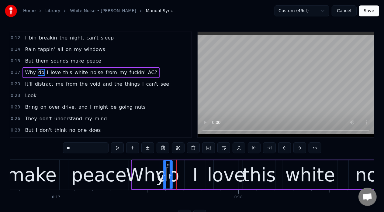
drag, startPoint x: 174, startPoint y: 176, endPoint x: 169, endPoint y: 177, distance: 5.0
click at [170, 177] on icon at bounding box center [171, 175] width 2 height 5
click at [117, 149] on button at bounding box center [117, 147] width 13 height 11
click at [154, 173] on div "Why" at bounding box center [146, 174] width 40 height 27
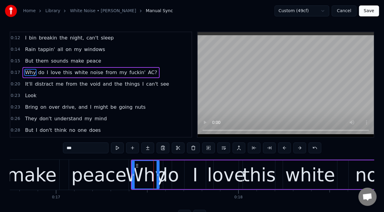
click at [157, 175] on icon at bounding box center [157, 175] width 2 height 5
click at [167, 177] on div "do" at bounding box center [167, 174] width 23 height 27
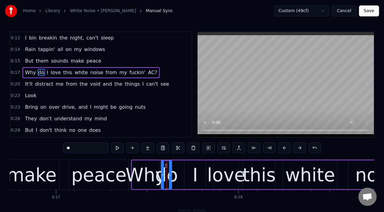
click at [161, 177] on div at bounding box center [162, 175] width 2 height 28
click at [122, 149] on button at bounding box center [117, 147] width 13 height 11
click at [118, 148] on button at bounding box center [117, 147] width 13 height 11
click at [163, 174] on icon at bounding box center [162, 175] width 2 height 5
click at [195, 175] on div "I" at bounding box center [195, 174] width 5 height 27
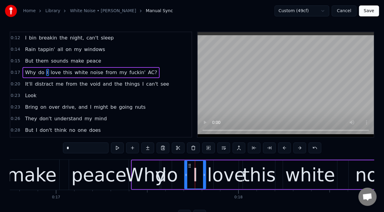
click at [168, 172] on div "do" at bounding box center [166, 174] width 23 height 27
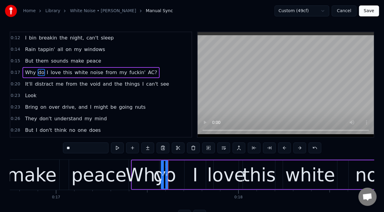
drag, startPoint x: 170, startPoint y: 175, endPoint x: 166, endPoint y: 176, distance: 3.7
click at [166, 176] on icon at bounding box center [166, 175] width 2 height 5
click at [194, 176] on div "I" at bounding box center [195, 174] width 5 height 27
type input "*"
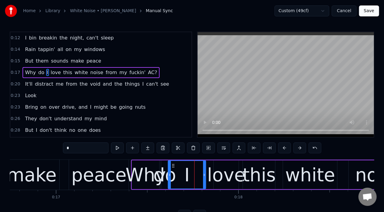
drag, startPoint x: 187, startPoint y: 175, endPoint x: 170, endPoint y: 176, distance: 16.4
click at [170, 176] on icon at bounding box center [169, 175] width 2 height 5
click at [115, 146] on button at bounding box center [117, 147] width 13 height 11
click at [120, 152] on button at bounding box center [117, 147] width 13 height 11
drag, startPoint x: 204, startPoint y: 177, endPoint x: 198, endPoint y: 179, distance: 6.6
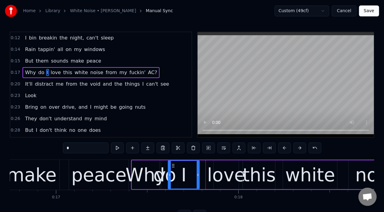
click at [198, 179] on div at bounding box center [198, 175] width 2 height 28
click at [120, 146] on button at bounding box center [117, 147] width 13 height 11
click at [195, 174] on icon at bounding box center [196, 175] width 2 height 5
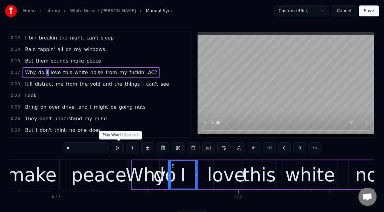
click at [118, 149] on button at bounding box center [117, 147] width 13 height 11
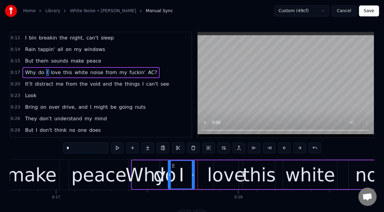
drag, startPoint x: 195, startPoint y: 177, endPoint x: 192, endPoint y: 178, distance: 4.1
click at [192, 178] on div at bounding box center [193, 175] width 2 height 28
click at [120, 146] on button at bounding box center [117, 147] width 13 height 11
drag, startPoint x: 193, startPoint y: 176, endPoint x: 189, endPoint y: 177, distance: 4.3
click at [189, 177] on icon at bounding box center [188, 175] width 2 height 5
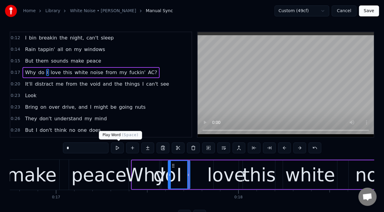
click at [122, 152] on button at bounding box center [117, 147] width 13 height 11
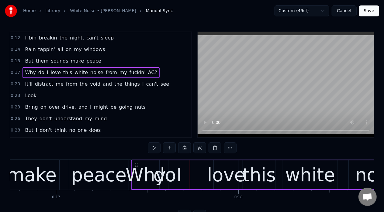
click at [218, 177] on div "love" at bounding box center [226, 174] width 38 height 27
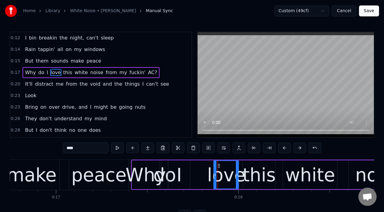
click at [188, 177] on div "I" at bounding box center [179, 174] width 22 height 29
type input "*"
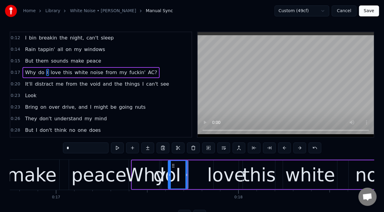
click at [187, 180] on div at bounding box center [186, 175] width 2 height 28
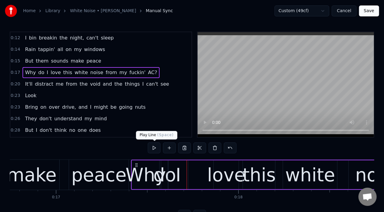
click at [157, 149] on button at bounding box center [154, 147] width 13 height 11
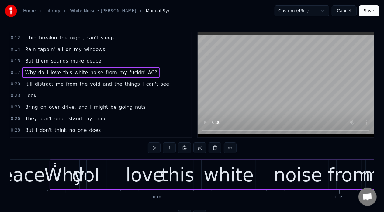
scroll to position [0, 3127]
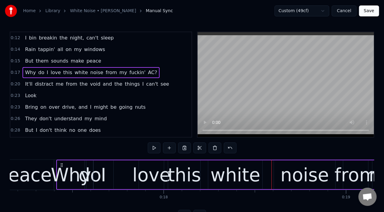
click at [145, 177] on div "love" at bounding box center [151, 174] width 38 height 27
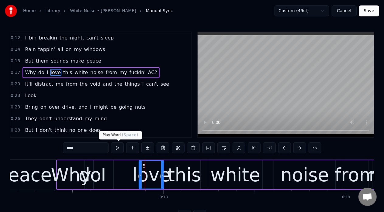
click at [117, 148] on button at bounding box center [117, 147] width 13 height 11
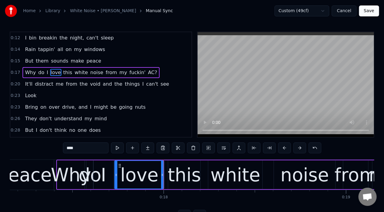
drag, startPoint x: 140, startPoint y: 176, endPoint x: 115, endPoint y: 180, distance: 24.6
click at [115, 180] on div at bounding box center [116, 175] width 2 height 28
click at [117, 149] on button at bounding box center [117, 147] width 13 height 11
drag, startPoint x: 116, startPoint y: 176, endPoint x: 119, endPoint y: 178, distance: 3.9
click at [119, 178] on div at bounding box center [119, 175] width 2 height 28
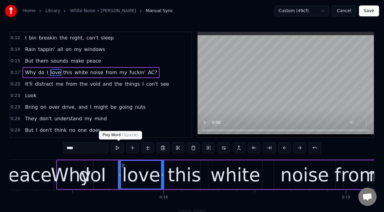
click at [118, 148] on button at bounding box center [117, 147] width 13 height 11
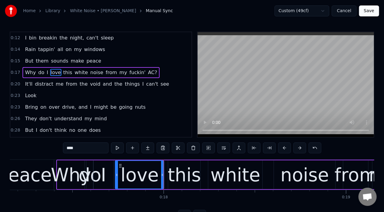
drag, startPoint x: 119, startPoint y: 170, endPoint x: 116, endPoint y: 170, distance: 3.1
click at [116, 170] on div at bounding box center [116, 175] width 2 height 28
click at [118, 148] on button at bounding box center [117, 147] width 13 height 11
drag, startPoint x: 116, startPoint y: 173, endPoint x: 123, endPoint y: 175, distance: 7.4
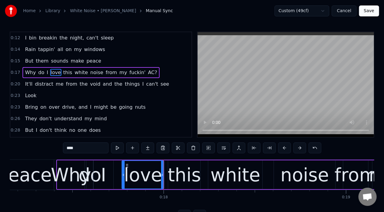
click at [123, 175] on icon at bounding box center [123, 175] width 2 height 5
click at [116, 147] on button at bounding box center [117, 147] width 13 height 11
click at [125, 175] on icon at bounding box center [125, 175] width 2 height 5
click at [118, 145] on button at bounding box center [117, 147] width 13 height 11
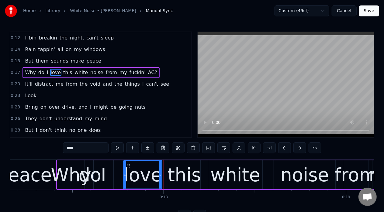
click at [160, 176] on icon at bounding box center [160, 175] width 2 height 5
click at [120, 152] on button at bounding box center [117, 147] width 13 height 11
click at [125, 175] on icon at bounding box center [126, 175] width 2 height 5
click at [117, 150] on button at bounding box center [117, 147] width 13 height 11
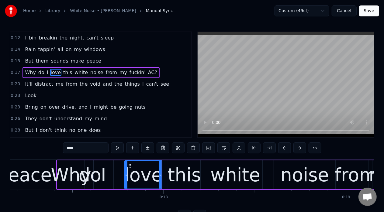
click at [125, 175] on icon at bounding box center [126, 175] width 2 height 5
click at [117, 144] on button at bounding box center [117, 147] width 13 height 11
click at [106, 181] on div "I" at bounding box center [103, 174] width 20 height 29
type input "*"
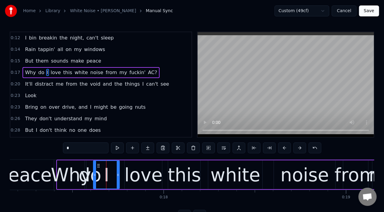
drag, startPoint x: 112, startPoint y: 175, endPoint x: 118, endPoint y: 175, distance: 6.1
click at [118, 175] on icon at bounding box center [118, 175] width 2 height 5
click at [118, 148] on button at bounding box center [117, 147] width 13 height 11
drag, startPoint x: 94, startPoint y: 175, endPoint x: 101, endPoint y: 176, distance: 7.0
click at [101, 176] on icon at bounding box center [102, 175] width 2 height 5
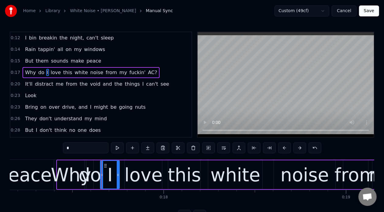
click at [117, 145] on button at bounding box center [117, 147] width 13 height 11
drag, startPoint x: 101, startPoint y: 176, endPoint x: 105, endPoint y: 178, distance: 4.8
click at [105, 178] on div at bounding box center [106, 175] width 2 height 28
click at [119, 152] on button at bounding box center [117, 147] width 13 height 11
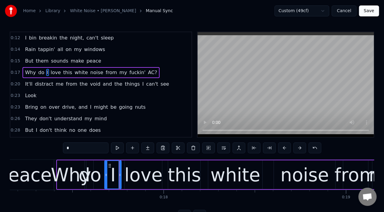
click at [120, 174] on icon at bounding box center [119, 175] width 2 height 5
click at [121, 143] on button at bounding box center [117, 147] width 13 height 11
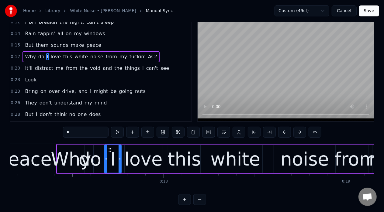
scroll to position [24, 0]
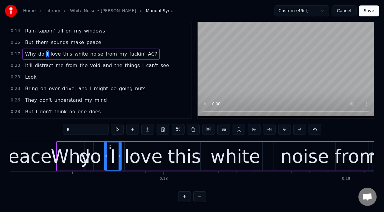
click at [199, 197] on button at bounding box center [199, 196] width 13 height 11
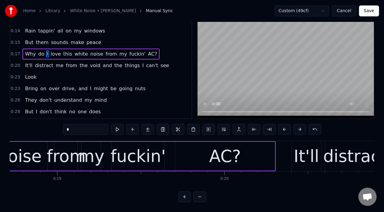
click at [199, 197] on button at bounding box center [199, 196] width 13 height 11
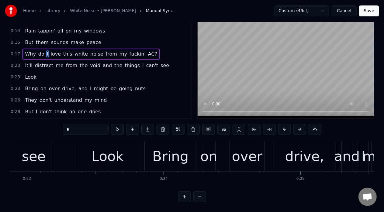
click at [199, 197] on button at bounding box center [199, 196] width 13 height 11
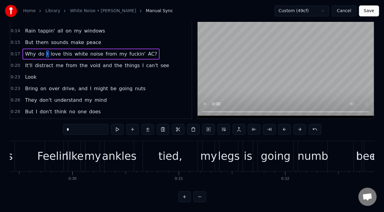
click at [199, 197] on button at bounding box center [199, 196] width 13 height 11
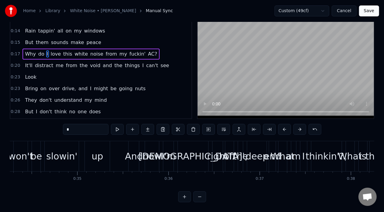
click at [199, 197] on button at bounding box center [199, 196] width 13 height 11
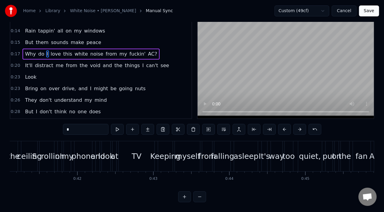
click at [199, 197] on button at bounding box center [199, 196] width 13 height 11
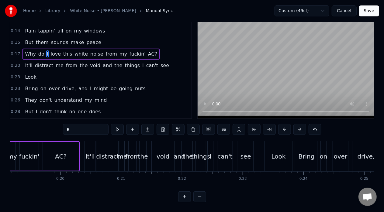
scroll to position [0, 1049]
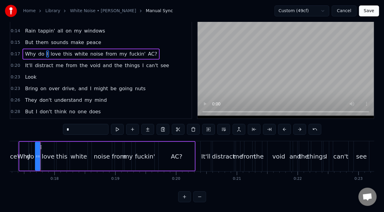
click at [199, 197] on button at bounding box center [199, 196] width 13 height 11
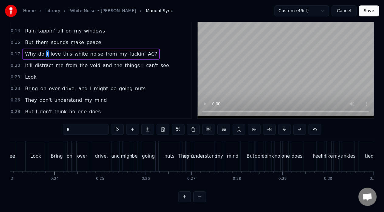
click at [199, 197] on button at bounding box center [199, 196] width 13 height 11
click at [199, 197] on div at bounding box center [192, 196] width 28 height 11
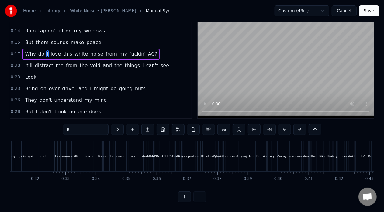
click at [199, 197] on div at bounding box center [192, 196] width 28 height 11
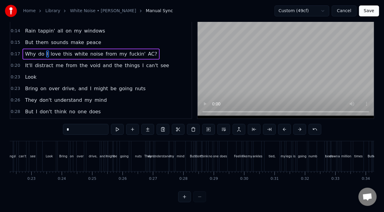
click at [199, 197] on div at bounding box center [192, 196] width 28 height 11
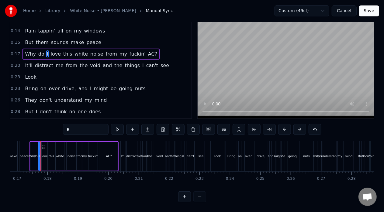
scroll to position [0, 0]
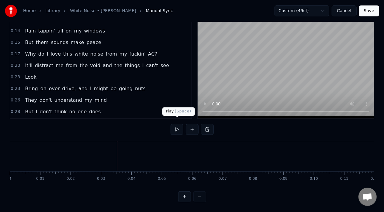
click at [176, 126] on button at bounding box center [176, 129] width 13 height 11
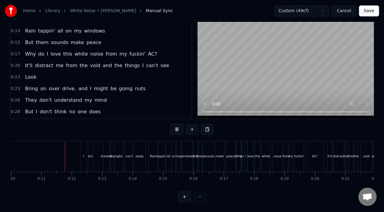
scroll to position [0, 309]
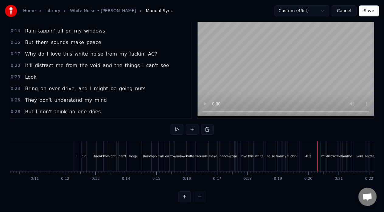
click at [83, 154] on div "bin" at bounding box center [83, 156] width 5 height 5
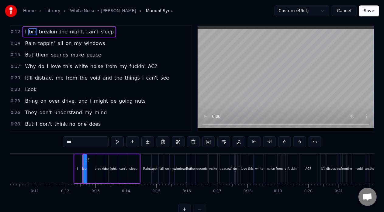
scroll to position [0, 0]
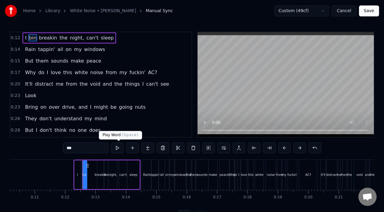
click at [119, 145] on button at bounding box center [117, 147] width 13 height 11
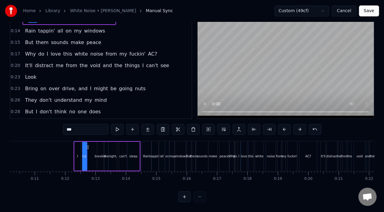
scroll to position [24, 0]
click at [183, 194] on button at bounding box center [184, 196] width 13 height 11
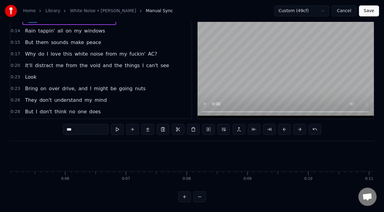
click at [183, 194] on button at bounding box center [184, 196] width 13 height 11
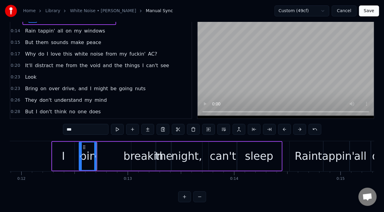
scroll to position [0, 1321]
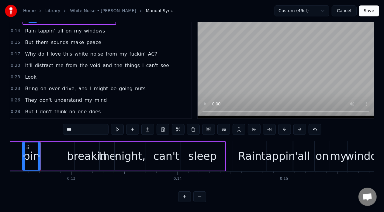
click at [183, 194] on button at bounding box center [184, 196] width 13 height 11
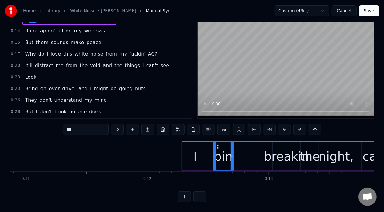
click at [183, 194] on button at bounding box center [184, 196] width 13 height 11
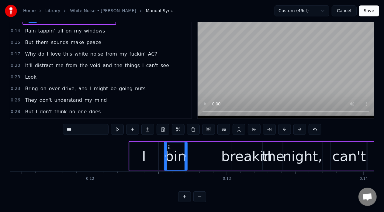
scroll to position [0, 1680]
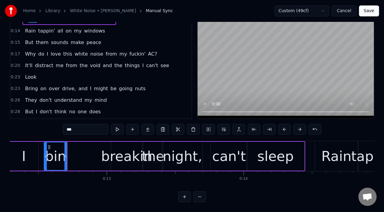
click at [90, 149] on div "I bin breakin the night, can't sleep" at bounding box center [157, 156] width 297 height 30
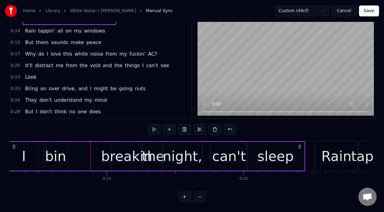
click at [45, 149] on div "bin" at bounding box center [55, 156] width 23 height 29
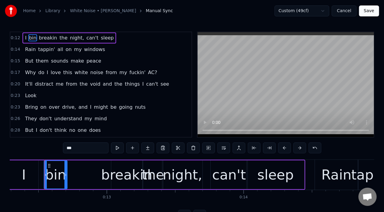
scroll to position [0, 0]
click at [33, 172] on div "I" at bounding box center [23, 174] width 29 height 29
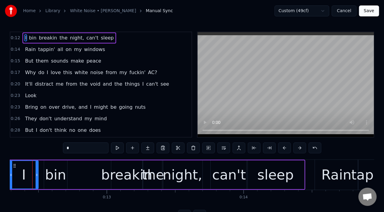
scroll to position [0, 1672]
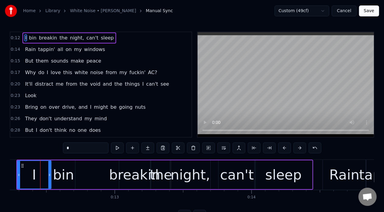
drag, startPoint x: 44, startPoint y: 176, endPoint x: 49, endPoint y: 179, distance: 5.9
click at [49, 179] on div at bounding box center [49, 175] width 2 height 28
click at [57, 179] on div "bin" at bounding box center [63, 175] width 21 height 21
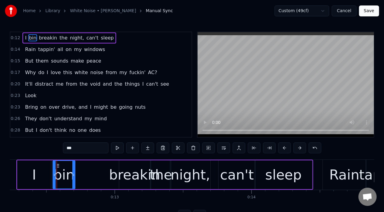
click at [53, 176] on icon at bounding box center [54, 175] width 2 height 5
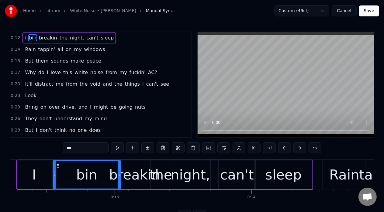
drag, startPoint x: 74, startPoint y: 174, endPoint x: 119, endPoint y: 181, distance: 46.1
click at [119, 181] on div at bounding box center [119, 175] width 2 height 28
click at [134, 181] on div "breakin" at bounding box center [134, 175] width 51 height 21
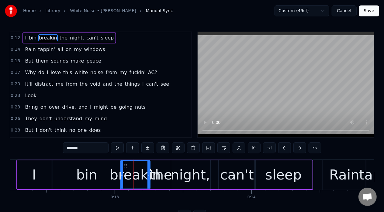
click at [121, 177] on div at bounding box center [122, 175] width 2 height 28
click at [118, 151] on button at bounding box center [117, 147] width 13 height 11
click at [85, 182] on div "bin" at bounding box center [86, 175] width 21 height 21
type input "***"
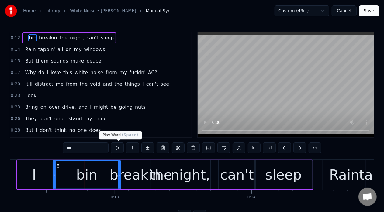
click at [115, 148] on button at bounding box center [117, 147] width 13 height 11
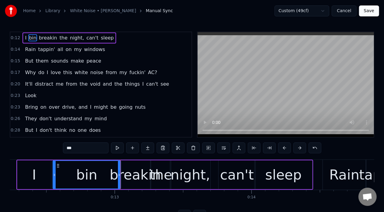
click at [115, 148] on button at bounding box center [117, 147] width 13 height 11
drag, startPoint x: 119, startPoint y: 175, endPoint x: 100, endPoint y: 176, distance: 18.8
click at [100, 176] on icon at bounding box center [100, 175] width 2 height 5
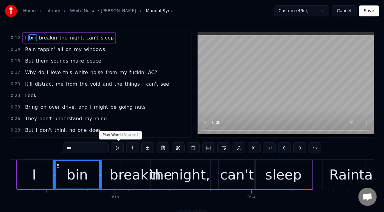
click at [115, 148] on button at bounding box center [117, 147] width 13 height 11
click at [99, 176] on icon at bounding box center [99, 175] width 2 height 5
click at [111, 182] on div "I bin breakin the night, can't sleep" at bounding box center [164, 175] width 297 height 30
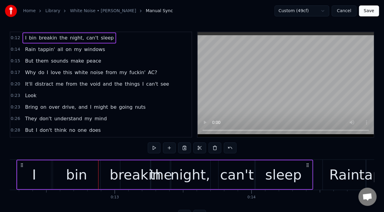
click at [159, 173] on div "the" at bounding box center [161, 175] width 22 height 21
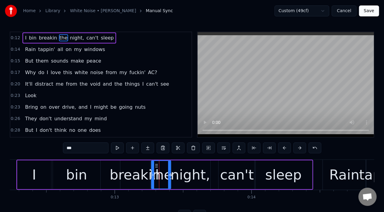
click at [152, 176] on icon at bounding box center [153, 175] width 2 height 5
click at [141, 176] on div "breakin" at bounding box center [135, 175] width 51 height 21
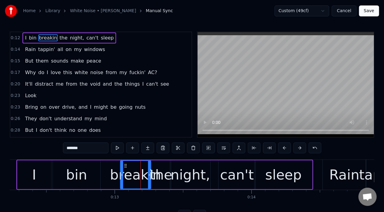
click at [149, 177] on icon at bounding box center [149, 175] width 2 height 5
click at [175, 175] on div "night," at bounding box center [189, 175] width 39 height 21
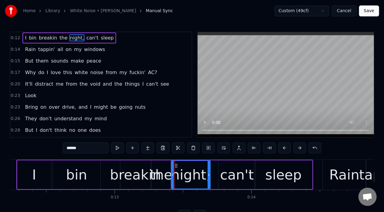
click at [172, 177] on div at bounding box center [172, 175] width 2 height 28
click at [163, 176] on div "the" at bounding box center [161, 175] width 22 height 21
type input "***"
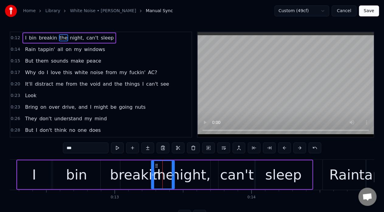
drag, startPoint x: 170, startPoint y: 177, endPoint x: 173, endPoint y: 179, distance: 4.1
click at [173, 179] on div at bounding box center [173, 175] width 2 height 28
click at [214, 172] on div "I bin breakin the night, can't sleep" at bounding box center [164, 175] width 297 height 30
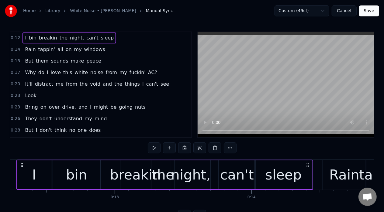
click at [180, 175] on div "night," at bounding box center [190, 175] width 39 height 21
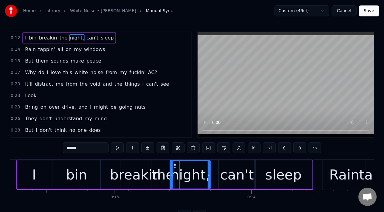
click at [171, 175] on icon at bounding box center [171, 175] width 2 height 5
click at [171, 177] on icon at bounding box center [172, 175] width 2 height 5
click at [214, 172] on div "I bin breakin the night, can't sleep" at bounding box center [164, 175] width 297 height 30
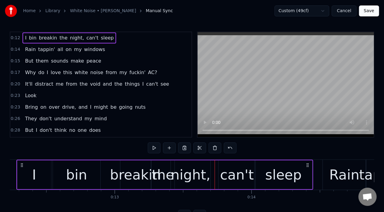
click at [170, 174] on div "night," at bounding box center [190, 174] width 40 height 29
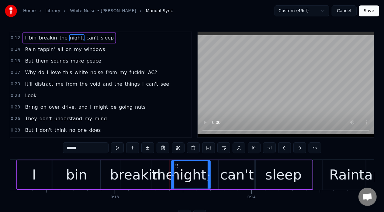
click at [172, 176] on icon at bounding box center [173, 175] width 2 height 5
click at [165, 174] on div "the" at bounding box center [163, 175] width 22 height 21
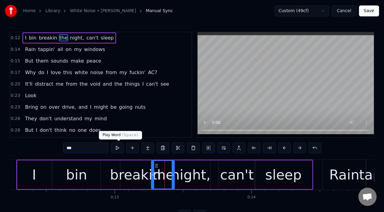
click at [117, 152] on button at bounding box center [117, 147] width 13 height 11
click at [172, 177] on icon at bounding box center [172, 175] width 2 height 5
click at [119, 149] on button at bounding box center [117, 147] width 13 height 11
click at [171, 175] on circle at bounding box center [171, 175] width 0 height 0
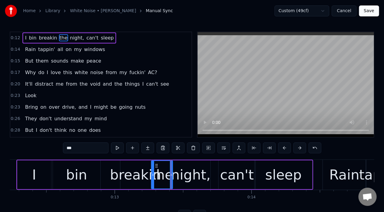
click at [170, 175] on circle at bounding box center [170, 175] width 0 height 0
click at [115, 145] on button at bounding box center [117, 147] width 13 height 11
click at [181, 170] on div "night," at bounding box center [190, 175] width 39 height 21
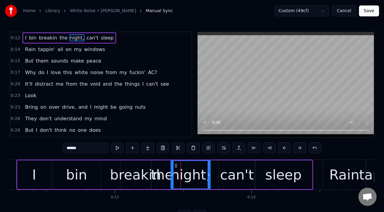
click at [172, 176] on icon at bounding box center [172, 175] width 2 height 5
click at [21, 173] on div "I" at bounding box center [34, 174] width 34 height 29
type input "*"
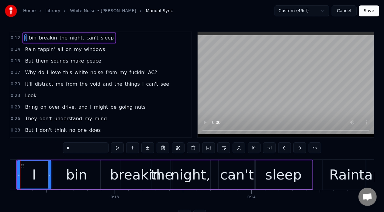
scroll to position [0, 1652]
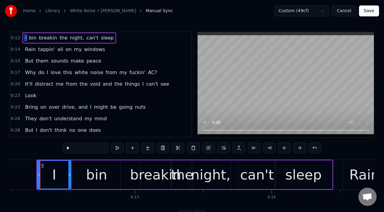
click at [125, 169] on div "I bin breakin the night, can't sleep" at bounding box center [184, 175] width 297 height 30
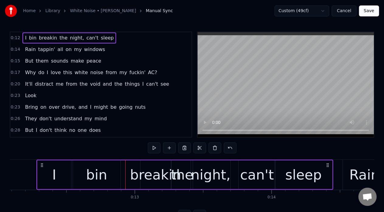
click at [151, 150] on button at bounding box center [154, 147] width 13 height 11
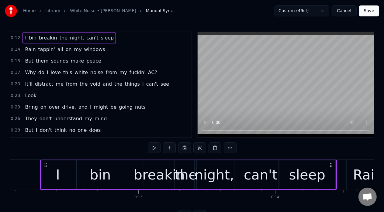
click at [151, 150] on button at bounding box center [154, 147] width 13 height 11
click at [88, 178] on div "bin" at bounding box center [100, 174] width 47 height 29
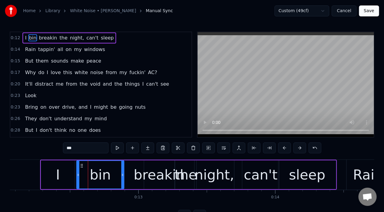
click at [60, 173] on div "I" at bounding box center [58, 174] width 34 height 29
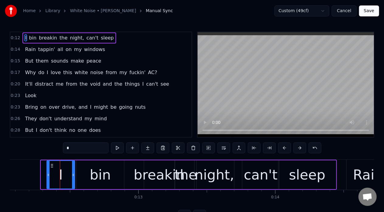
drag, startPoint x: 43, startPoint y: 177, endPoint x: 49, endPoint y: 180, distance: 6.1
click at [49, 180] on div at bounding box center [48, 175] width 2 height 28
click at [115, 174] on div "bin" at bounding box center [100, 174] width 47 height 29
type input "***"
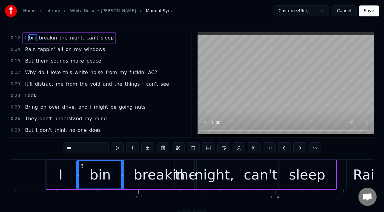
click at [123, 174] on icon at bounding box center [122, 175] width 2 height 5
drag, startPoint x: 123, startPoint y: 174, endPoint x: 112, endPoint y: 174, distance: 10.9
click at [112, 174] on icon at bounding box center [111, 175] width 2 height 5
click at [119, 149] on button at bounding box center [117, 147] width 13 height 11
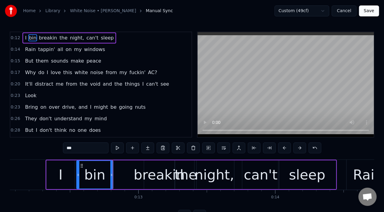
click at [120, 176] on div "I bin breakin the night, can't sleep" at bounding box center [191, 175] width 291 height 30
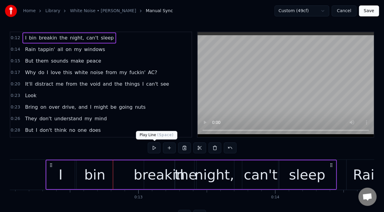
click at [155, 151] on button at bounding box center [154, 147] width 13 height 11
click at [112, 176] on div "bin" at bounding box center [95, 174] width 36 height 29
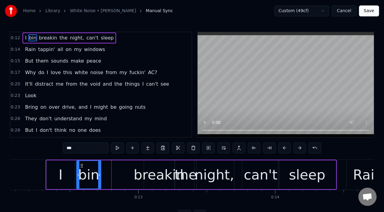
drag, startPoint x: 112, startPoint y: 177, endPoint x: 100, endPoint y: 183, distance: 13.6
click at [100, 183] on div at bounding box center [99, 175] width 2 height 28
click at [116, 147] on button at bounding box center [117, 147] width 13 height 11
click at [118, 147] on button at bounding box center [117, 147] width 13 height 11
click at [120, 175] on div "I bin breakin the night, can't sleep" at bounding box center [191, 175] width 291 height 30
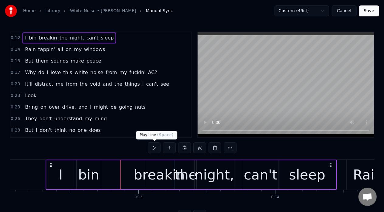
click at [154, 144] on button at bounding box center [154, 147] width 13 height 11
click at [349, 176] on div "Rain" at bounding box center [367, 175] width 43 height 30
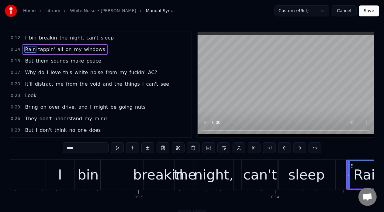
scroll to position [0, 1967]
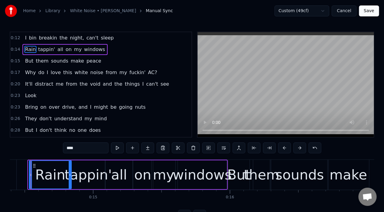
click at [29, 177] on icon at bounding box center [30, 175] width 2 height 5
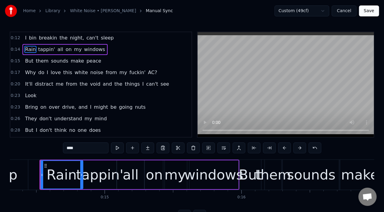
click at [91, 176] on div "tappin'" at bounding box center [99, 175] width 47 height 21
type input "*******"
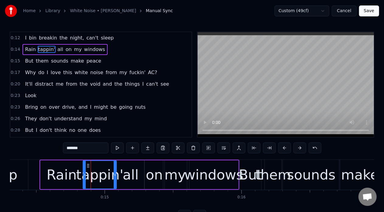
scroll to position [0, 1950]
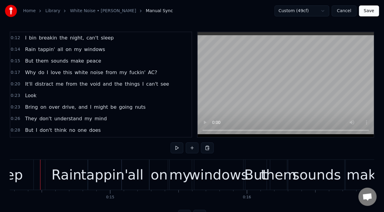
click at [97, 180] on div "tappin'" at bounding box center [104, 175] width 47 height 21
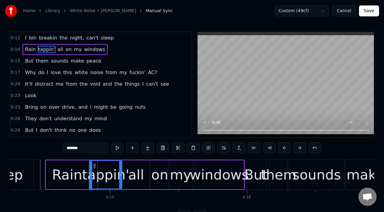
click at [91, 177] on icon at bounding box center [91, 175] width 2 height 5
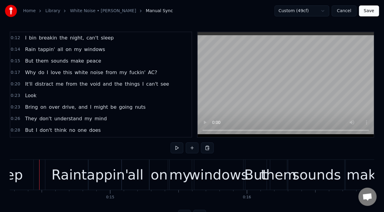
scroll to position [0, 1949]
click at [95, 176] on div "tappin'" at bounding box center [105, 175] width 47 height 21
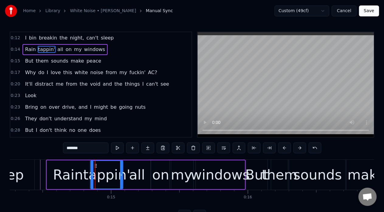
click at [91, 176] on icon at bounding box center [92, 175] width 2 height 5
click at [123, 177] on icon at bounding box center [122, 175] width 2 height 5
click at [117, 150] on button at bounding box center [117, 147] width 13 height 11
click at [140, 173] on div "all" at bounding box center [137, 175] width 16 height 21
type input "***"
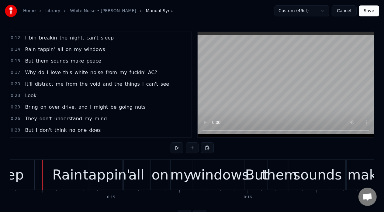
click at [131, 175] on div "all" at bounding box center [137, 175] width 16 height 21
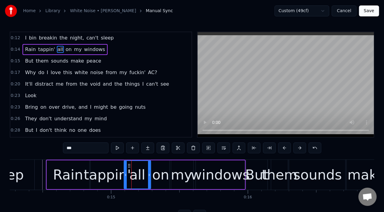
click at [125, 176] on icon at bounding box center [125, 175] width 2 height 5
click at [119, 145] on button at bounding box center [117, 147] width 13 height 11
drag, startPoint x: 149, startPoint y: 174, endPoint x: 142, endPoint y: 176, distance: 7.2
click at [142, 176] on icon at bounding box center [142, 175] width 2 height 5
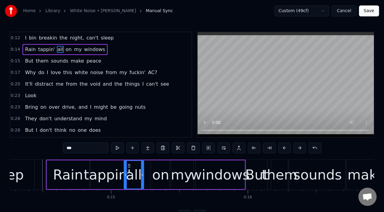
click at [114, 151] on button at bounding box center [117, 147] width 13 height 11
click at [155, 170] on div "on" at bounding box center [160, 175] width 17 height 21
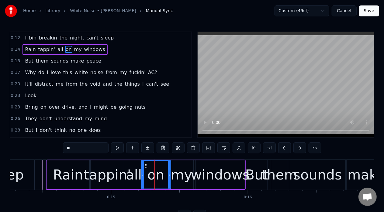
drag, startPoint x: 152, startPoint y: 172, endPoint x: 142, endPoint y: 173, distance: 9.7
click at [142, 173] on icon at bounding box center [142, 175] width 2 height 5
click at [167, 175] on icon at bounding box center [166, 175] width 2 height 5
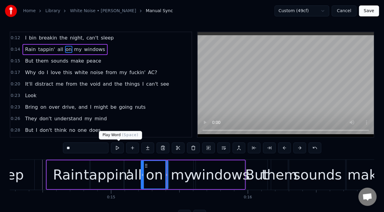
click at [118, 148] on button at bounding box center [117, 147] width 13 height 11
drag, startPoint x: 166, startPoint y: 173, endPoint x: 163, endPoint y: 174, distance: 3.4
click at [163, 174] on icon at bounding box center [163, 175] width 2 height 5
click at [183, 175] on div "my" at bounding box center [181, 175] width 21 height 21
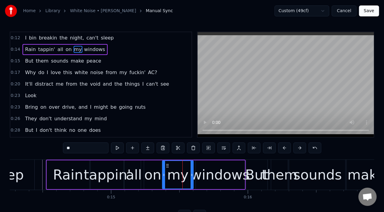
drag, startPoint x: 171, startPoint y: 175, endPoint x: 163, endPoint y: 176, distance: 7.3
click at [163, 176] on circle at bounding box center [163, 176] width 0 height 0
click at [117, 143] on button at bounding box center [117, 147] width 13 height 11
click at [165, 174] on icon at bounding box center [165, 175] width 2 height 5
click at [115, 150] on button at bounding box center [117, 147] width 13 height 11
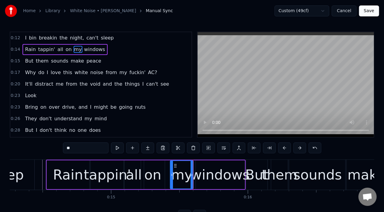
drag, startPoint x: 164, startPoint y: 175, endPoint x: 171, endPoint y: 176, distance: 6.8
click at [171, 176] on icon at bounding box center [171, 175] width 2 height 5
click at [117, 148] on button at bounding box center [117, 147] width 13 height 11
click at [172, 175] on icon at bounding box center [172, 175] width 2 height 5
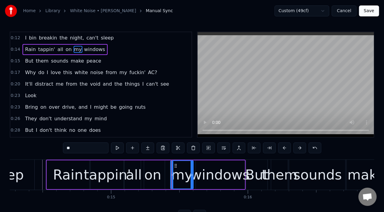
click at [160, 172] on div "on" at bounding box center [152, 175] width 17 height 21
type input "**"
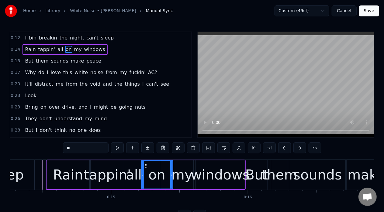
drag, startPoint x: 163, startPoint y: 174, endPoint x: 172, endPoint y: 178, distance: 9.4
click at [172, 178] on div at bounding box center [171, 175] width 2 height 28
click at [118, 146] on button at bounding box center [117, 147] width 13 height 11
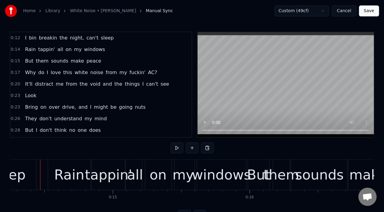
click at [195, 167] on div "windows" at bounding box center [221, 175] width 59 height 21
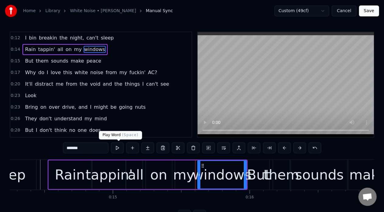
click at [117, 150] on button at bounding box center [117, 147] width 13 height 11
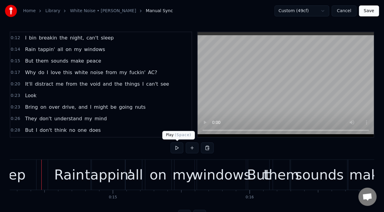
click at [181, 147] on button at bounding box center [176, 147] width 13 height 11
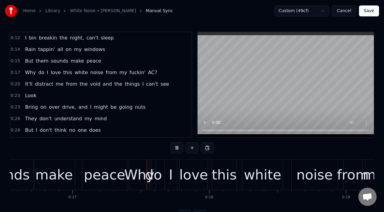
scroll to position [0, 2271]
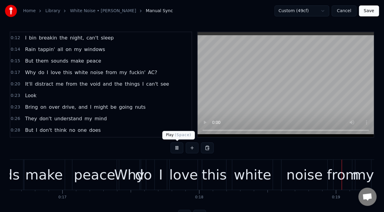
click at [180, 149] on button at bounding box center [176, 147] width 13 height 11
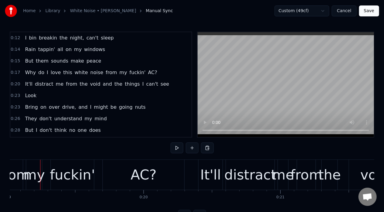
scroll to position [0, 2600]
click at [65, 173] on div "fuckin'" at bounding box center [72, 175] width 45 height 21
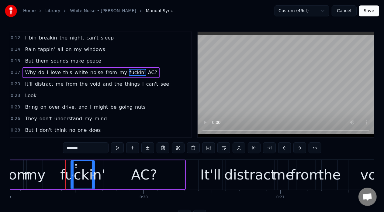
drag, startPoint x: 52, startPoint y: 173, endPoint x: 72, endPoint y: 176, distance: 20.2
click at [72, 176] on icon at bounding box center [72, 175] width 2 height 5
drag, startPoint x: 93, startPoint y: 175, endPoint x: 105, endPoint y: 175, distance: 11.5
click at [105, 175] on icon at bounding box center [104, 175] width 2 height 5
click at [37, 166] on div "my" at bounding box center [34, 175] width 21 height 21
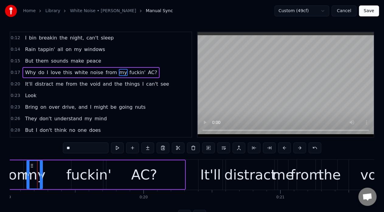
scroll to position [0, 2597]
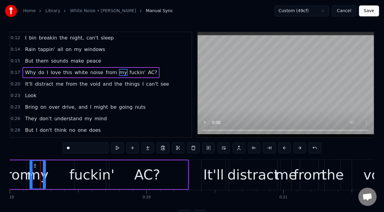
click at [123, 149] on button at bounding box center [117, 147] width 13 height 11
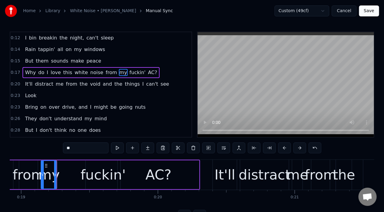
click at [123, 149] on button at bounding box center [117, 147] width 13 height 11
click at [114, 173] on div "fuckin'" at bounding box center [103, 175] width 45 height 21
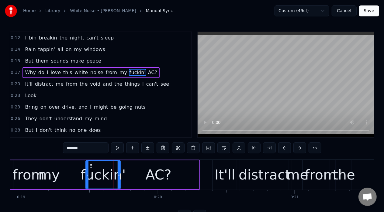
click at [119, 171] on div "fuckin'" at bounding box center [103, 175] width 34 height 28
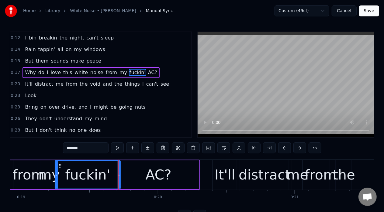
drag, startPoint x: 88, startPoint y: 175, endPoint x: 57, endPoint y: 174, distance: 30.7
click at [57, 174] on icon at bounding box center [56, 175] width 2 height 5
click at [117, 147] on button at bounding box center [117, 147] width 13 height 11
click at [118, 174] on icon at bounding box center [118, 175] width 2 height 5
click at [135, 175] on div "AC?" at bounding box center [158, 174] width 81 height 29
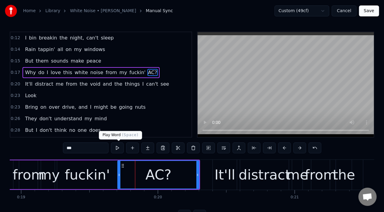
click at [119, 145] on button at bounding box center [117, 147] width 13 height 11
click at [219, 175] on div "It'll" at bounding box center [224, 175] width 21 height 21
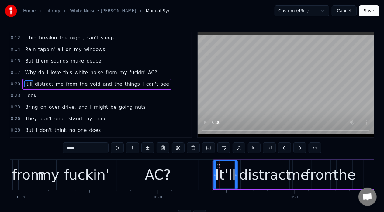
scroll to position [1, 0]
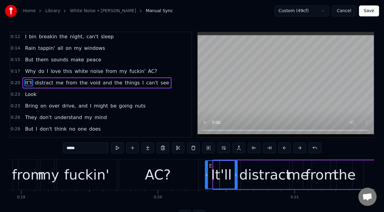
drag, startPoint x: 214, startPoint y: 175, endPoint x: 205, endPoint y: 177, distance: 8.6
click at [205, 177] on div at bounding box center [206, 175] width 2 height 28
click at [234, 175] on icon at bounding box center [234, 175] width 2 height 5
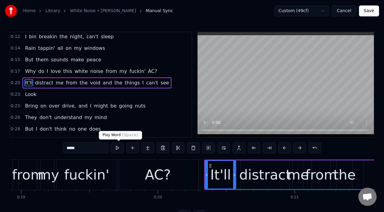
click at [113, 148] on button at bounding box center [117, 147] width 13 height 11
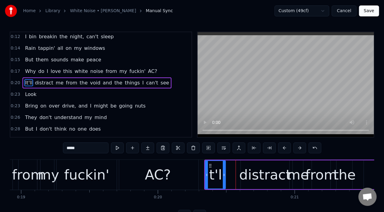
drag, startPoint x: 235, startPoint y: 175, endPoint x: 224, endPoint y: 180, distance: 11.5
click at [224, 180] on div at bounding box center [224, 175] width 2 height 28
click at [246, 180] on div "distract" at bounding box center [265, 175] width 52 height 21
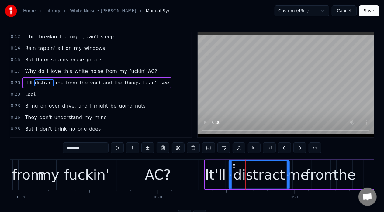
drag, startPoint x: 241, startPoint y: 174, endPoint x: 230, endPoint y: 177, distance: 11.9
click at [230, 177] on div at bounding box center [230, 175] width 2 height 28
click at [223, 175] on div "It'll" at bounding box center [215, 175] width 21 height 21
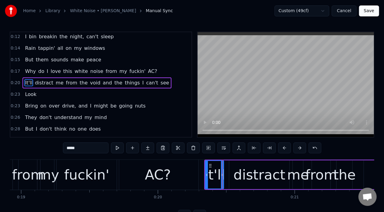
click at [222, 176] on circle at bounding box center [222, 176] width 0 height 0
click at [232, 175] on div "distract" at bounding box center [259, 174] width 60 height 29
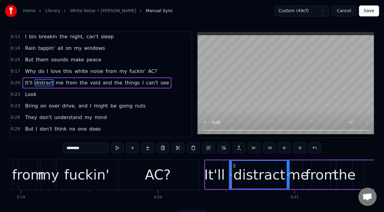
click at [116, 149] on button at bounding box center [117, 147] width 13 height 11
click at [213, 179] on div "It'll" at bounding box center [214, 175] width 21 height 21
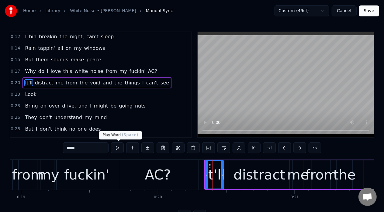
click at [117, 146] on button at bounding box center [117, 147] width 13 height 11
click at [235, 179] on div "distract" at bounding box center [259, 174] width 60 height 29
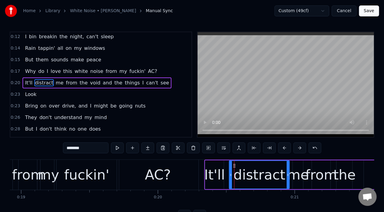
click at [221, 177] on div "It'll" at bounding box center [214, 175] width 21 height 21
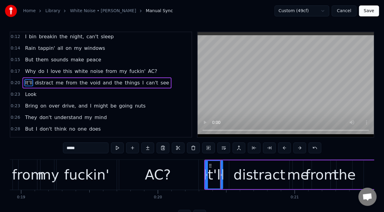
click at [221, 178] on div at bounding box center [221, 175] width 2 height 28
click at [223, 180] on div "It'll" at bounding box center [214, 175] width 21 height 21
click at [221, 180] on div at bounding box center [221, 175] width 2 height 28
click at [242, 176] on div "distract" at bounding box center [259, 175] width 52 height 21
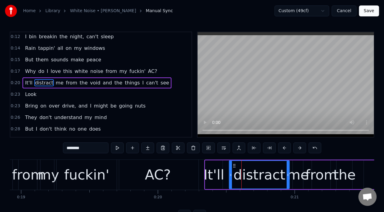
click at [207, 179] on div "It'll" at bounding box center [214, 175] width 21 height 21
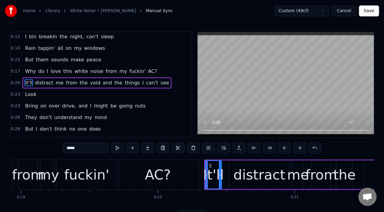
click at [220, 176] on circle at bounding box center [220, 176] width 0 height 0
click at [235, 173] on div "distract" at bounding box center [259, 174] width 60 height 29
type input "********"
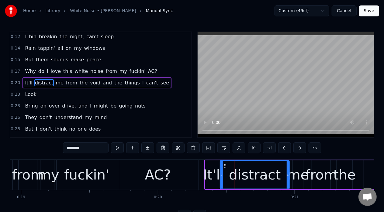
drag, startPoint x: 230, startPoint y: 176, endPoint x: 221, endPoint y: 179, distance: 9.6
click at [221, 179] on div at bounding box center [221, 175] width 2 height 28
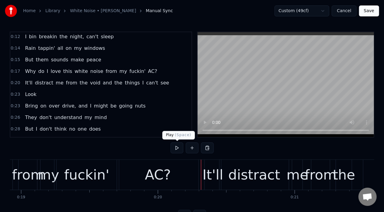
click at [178, 145] on button at bounding box center [176, 147] width 13 height 11
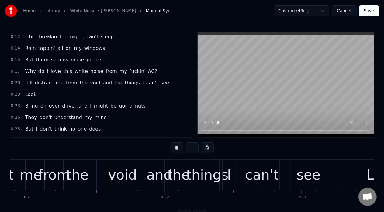
scroll to position [0, 2919]
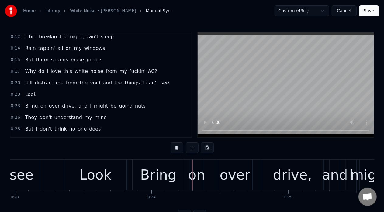
click at [178, 145] on button at bounding box center [176, 147] width 13 height 11
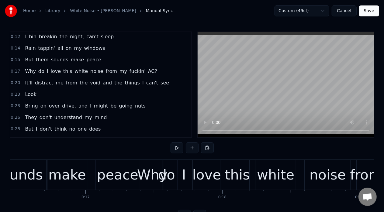
scroll to position [0, 2235]
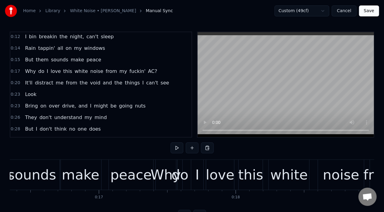
click at [116, 183] on div "peace" at bounding box center [130, 175] width 41 height 21
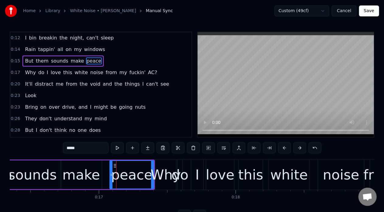
click at [110, 180] on div at bounding box center [111, 175] width 2 height 28
click at [101, 176] on div "make" at bounding box center [81, 174] width 42 height 29
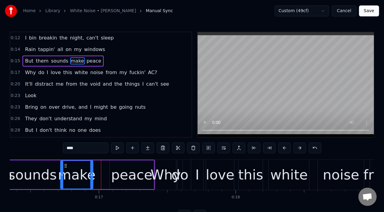
drag, startPoint x: 100, startPoint y: 177, endPoint x: 91, endPoint y: 178, distance: 8.9
click at [91, 178] on div at bounding box center [91, 175] width 2 height 28
click at [121, 148] on button at bounding box center [117, 147] width 13 height 11
click at [93, 177] on icon at bounding box center [93, 175] width 2 height 5
click at [111, 177] on div "peace" at bounding box center [132, 174] width 44 height 29
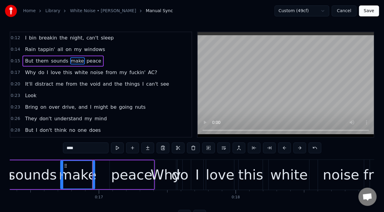
type input "*****"
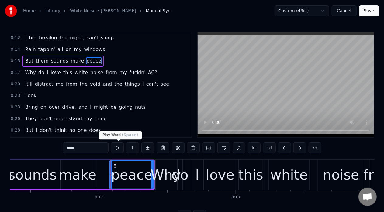
click at [117, 149] on button at bounding box center [117, 147] width 13 height 11
click at [101, 169] on div "But them sounds make peace" at bounding box center [57, 175] width 194 height 30
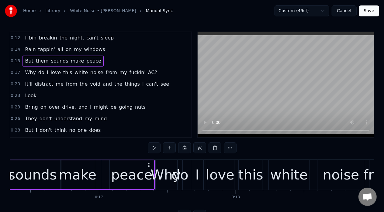
click at [160, 176] on div "Why" at bounding box center [165, 175] width 30 height 21
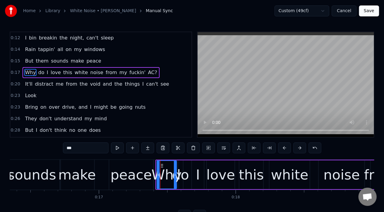
click at [157, 178] on div at bounding box center [158, 175] width 2 height 28
click at [184, 180] on div "do" at bounding box center [180, 175] width 17 height 21
type input "**"
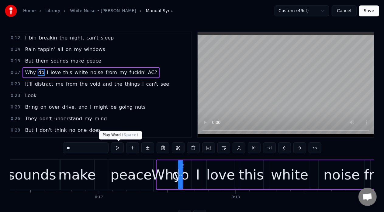
click at [120, 148] on button at bounding box center [117, 147] width 13 height 11
click at [98, 167] on div "But them sounds make peace" at bounding box center [57, 175] width 194 height 30
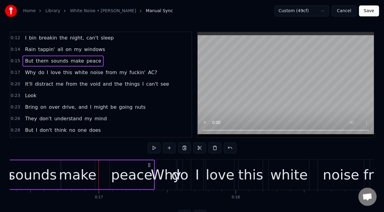
click at [185, 176] on div "do" at bounding box center [179, 175] width 17 height 21
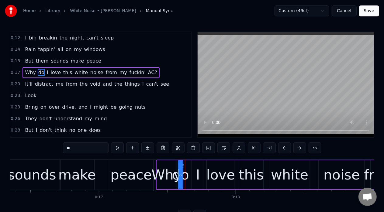
click at [197, 179] on div "I" at bounding box center [198, 175] width 4 height 21
drag, startPoint x: 193, startPoint y: 177, endPoint x: 182, endPoint y: 178, distance: 10.5
click at [182, 178] on div at bounding box center [183, 175] width 2 height 28
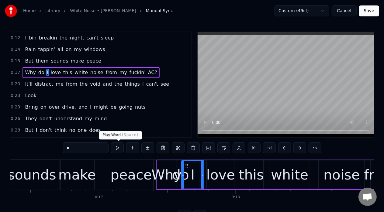
click at [116, 148] on button at bounding box center [117, 147] width 13 height 11
click at [185, 177] on div at bounding box center [185, 175] width 2 height 28
click at [117, 147] on button at bounding box center [117, 147] width 13 height 11
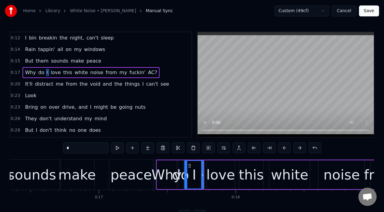
click at [185, 173] on icon at bounding box center [186, 175] width 2 height 5
click at [115, 148] on button at bounding box center [117, 147] width 13 height 11
click at [201, 176] on icon at bounding box center [201, 175] width 2 height 5
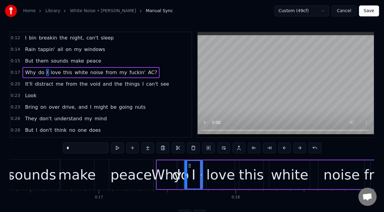
click at [211, 178] on div "love" at bounding box center [220, 175] width 29 height 21
type input "****"
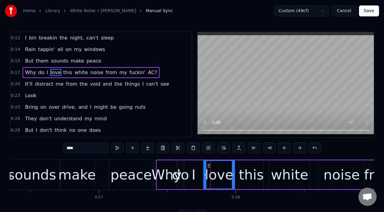
click at [205, 177] on div at bounding box center [205, 175] width 2 height 28
click at [116, 153] on button at bounding box center [117, 147] width 13 height 11
drag, startPoint x: 204, startPoint y: 174, endPoint x: 204, endPoint y: 180, distance: 6.7
click at [204, 180] on div at bounding box center [205, 175] width 2 height 28
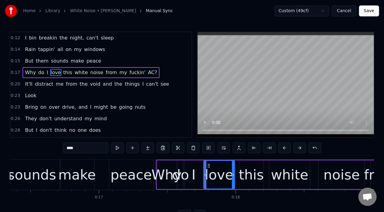
click at [100, 170] on div "But them sounds make peace" at bounding box center [57, 175] width 194 height 30
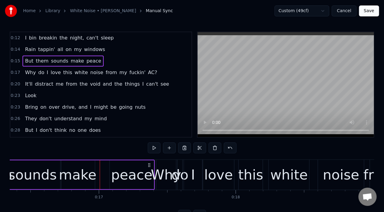
click at [210, 175] on div "love" at bounding box center [218, 175] width 29 height 21
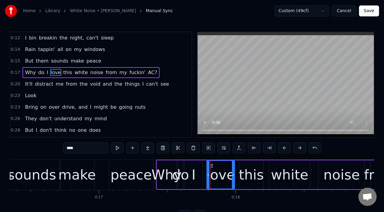
drag, startPoint x: 205, startPoint y: 178, endPoint x: 208, endPoint y: 180, distance: 3.7
click at [208, 180] on div at bounding box center [208, 175] width 2 height 28
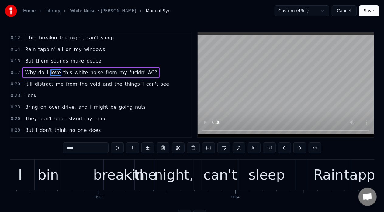
scroll to position [0, 1649]
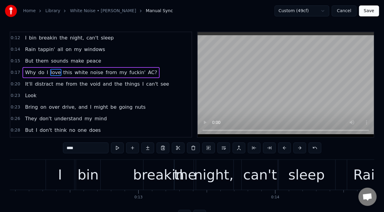
click at [47, 180] on div "I" at bounding box center [60, 175] width 28 height 30
type input "*"
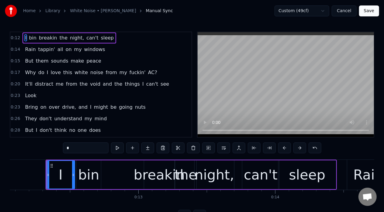
drag, startPoint x: 47, startPoint y: 177, endPoint x: 53, endPoint y: 179, distance: 6.3
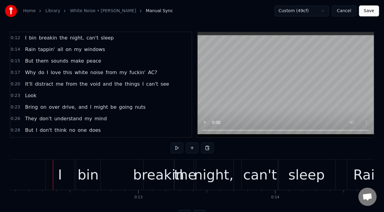
click at [47, 177] on div "I" at bounding box center [60, 175] width 28 height 30
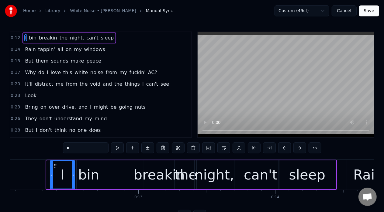
drag, startPoint x: 47, startPoint y: 177, endPoint x: 51, endPoint y: 182, distance: 6.1
click at [51, 182] on div at bounding box center [51, 175] width 2 height 28
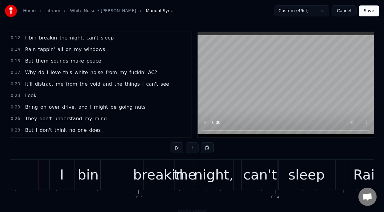
scroll to position [0, 1647]
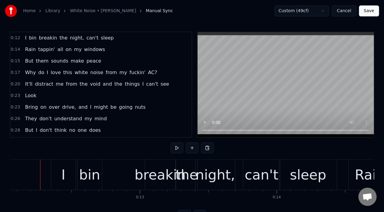
click at [67, 173] on div "I" at bounding box center [63, 175] width 25 height 30
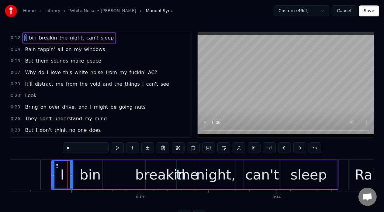
drag, startPoint x: 74, startPoint y: 178, endPoint x: 71, endPoint y: 179, distance: 3.7
click at [71, 179] on div at bounding box center [71, 175] width 2 height 28
click at [80, 180] on div "bin" at bounding box center [90, 174] width 24 height 29
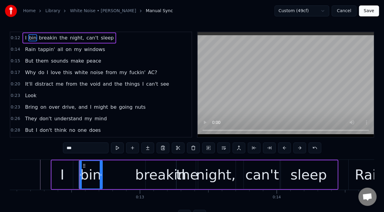
click at [80, 180] on div at bounding box center [80, 175] width 2 height 28
click at [149, 176] on div "breakin" at bounding box center [160, 175] width 51 height 21
type input "*******"
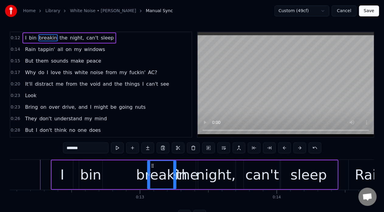
drag, startPoint x: 146, startPoint y: 176, endPoint x: 148, endPoint y: 180, distance: 3.8
click at [148, 180] on div at bounding box center [149, 175] width 2 height 28
click at [174, 176] on circle at bounding box center [174, 176] width 0 height 0
drag, startPoint x: 174, startPoint y: 176, endPoint x: 173, endPoint y: 184, distance: 8.8
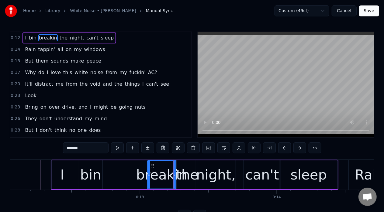
click at [173, 184] on div at bounding box center [174, 175] width 2 height 28
click at [182, 184] on div "breakin" at bounding box center [161, 175] width 51 height 21
click at [75, 169] on div "I bin breakin the night, can't sleep" at bounding box center [194, 175] width 287 height 30
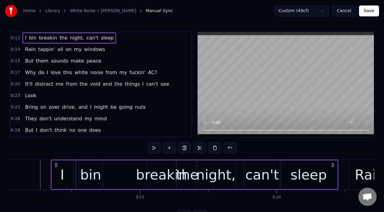
click at [158, 151] on button at bounding box center [154, 147] width 13 height 11
click at [99, 173] on div "bin" at bounding box center [90, 175] width 21 height 21
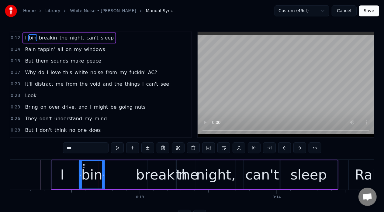
drag, startPoint x: 101, startPoint y: 176, endPoint x: 108, endPoint y: 177, distance: 7.7
click at [105, 177] on div at bounding box center [103, 175] width 2 height 28
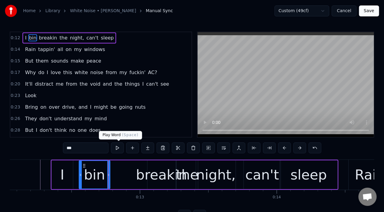
click at [118, 153] on button at bounding box center [117, 147] width 13 height 11
click at [118, 149] on button at bounding box center [117, 147] width 13 height 11
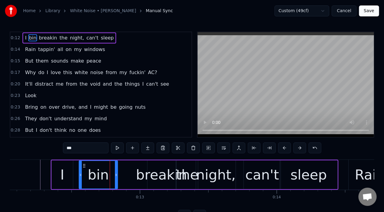
drag, startPoint x: 108, startPoint y: 172, endPoint x: 115, endPoint y: 173, distance: 7.9
click at [115, 173] on div at bounding box center [116, 175] width 2 height 28
click at [118, 146] on button at bounding box center [117, 147] width 13 height 11
click at [115, 171] on div at bounding box center [115, 175] width 2 height 28
click at [115, 152] on button at bounding box center [117, 147] width 13 height 11
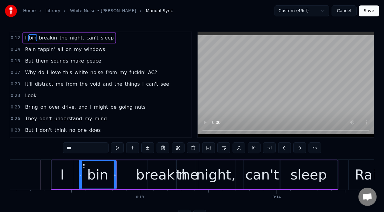
click at [115, 152] on button at bounding box center [117, 147] width 13 height 11
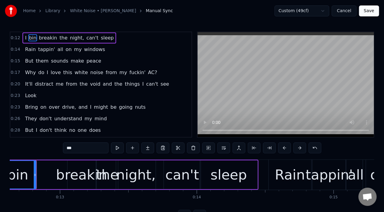
scroll to position [0, 1687]
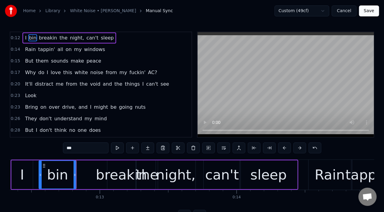
click at [174, 185] on div "night," at bounding box center [175, 174] width 39 height 29
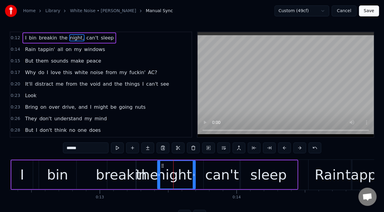
click at [159, 178] on div at bounding box center [159, 175] width 2 height 28
click at [221, 177] on div "can't" at bounding box center [222, 175] width 34 height 21
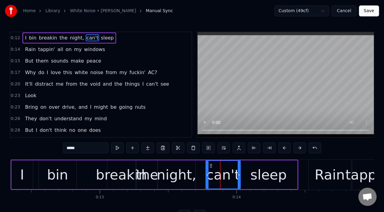
click at [207, 180] on div at bounding box center [207, 175] width 2 height 28
click at [245, 177] on div "sleep" at bounding box center [268, 174] width 57 height 29
type input "*****"
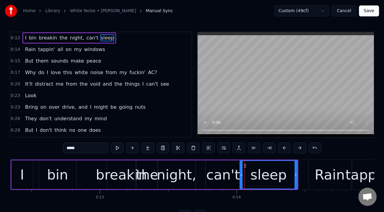
click at [198, 166] on div "I bin breakin the night, can't sleep" at bounding box center [154, 175] width 287 height 30
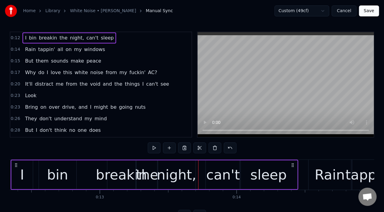
click at [243, 182] on div "sleep" at bounding box center [268, 174] width 57 height 29
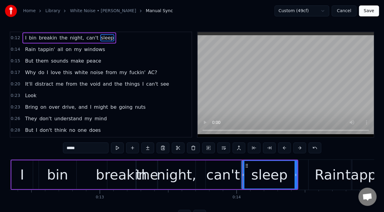
click at [243, 183] on div at bounding box center [243, 175] width 2 height 28
click at [122, 149] on button at bounding box center [117, 147] width 13 height 11
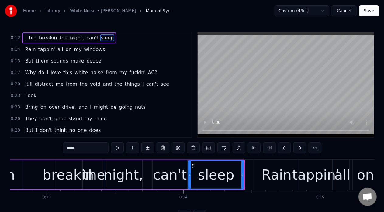
scroll to position [0, 1727]
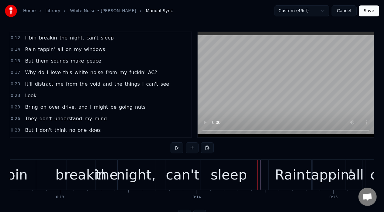
click at [307, 176] on div "Rain" at bounding box center [290, 175] width 43 height 30
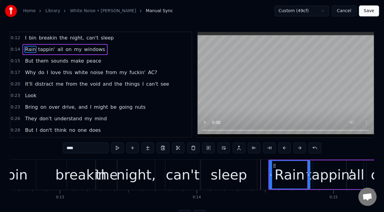
click at [308, 178] on div at bounding box center [308, 175] width 2 height 28
click at [317, 180] on div "tappin'" at bounding box center [329, 175] width 47 height 21
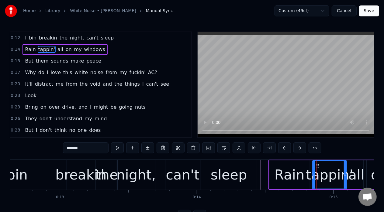
click at [313, 179] on div at bounding box center [314, 175] width 2 height 28
click at [302, 177] on div "Rain" at bounding box center [289, 175] width 30 height 21
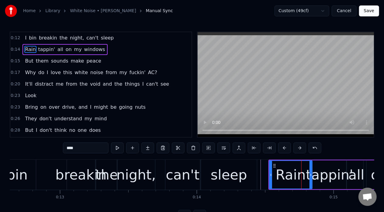
click at [310, 177] on icon at bounding box center [310, 175] width 2 height 5
click at [340, 179] on div "tappin'" at bounding box center [329, 175] width 47 height 21
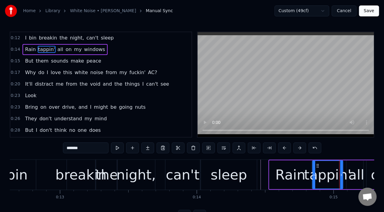
drag, startPoint x: 345, startPoint y: 177, endPoint x: 341, endPoint y: 181, distance: 5.2
click at [341, 181] on div at bounding box center [341, 175] width 2 height 28
click at [358, 180] on div "all" at bounding box center [356, 175] width 16 height 21
type input "***"
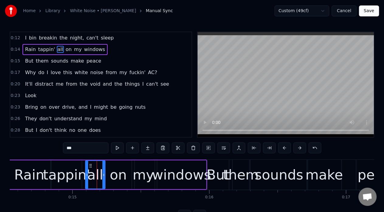
scroll to position [0, 2045]
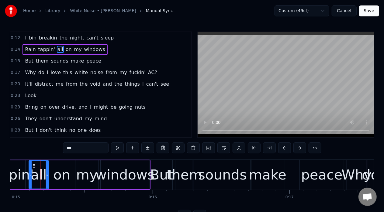
click at [29, 180] on div at bounding box center [30, 175] width 2 height 28
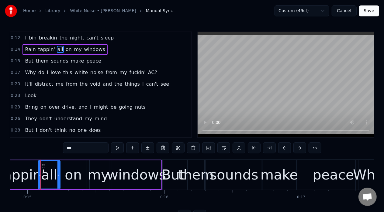
click at [39, 186] on div at bounding box center [40, 175] width 2 height 28
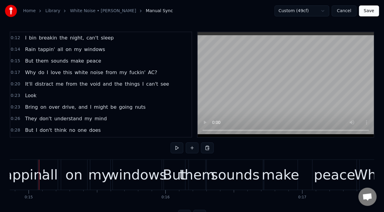
scroll to position [0, 2031]
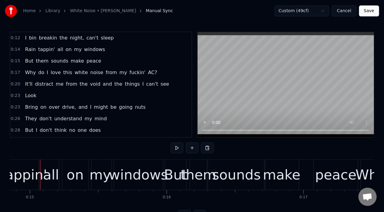
click at [43, 185] on div "all" at bounding box center [51, 175] width 22 height 30
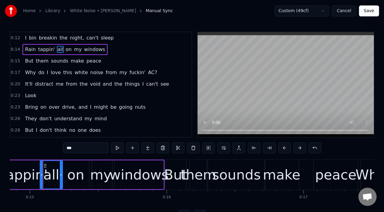
click at [41, 184] on div at bounding box center [41, 175] width 2 height 28
click at [118, 148] on button at bounding box center [117, 147] width 13 height 11
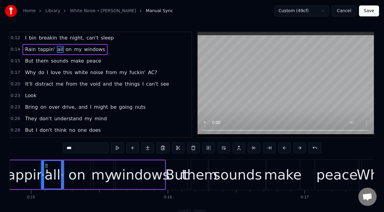
click at [118, 148] on button at bounding box center [117, 147] width 13 height 11
click at [188, 167] on div "them" at bounding box center [200, 175] width 36 height 21
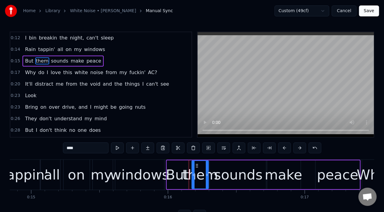
click at [64, 175] on div "on" at bounding box center [76, 175] width 32 height 30
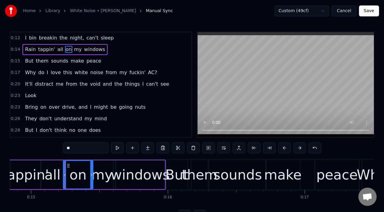
drag, startPoint x: 62, startPoint y: 178, endPoint x: 64, endPoint y: 182, distance: 4.0
click at [64, 182] on div at bounding box center [64, 175] width 2 height 28
click at [116, 149] on button at bounding box center [117, 147] width 13 height 11
drag, startPoint x: 64, startPoint y: 178, endPoint x: 68, endPoint y: 183, distance: 6.3
click at [68, 183] on div at bounding box center [68, 175] width 2 height 28
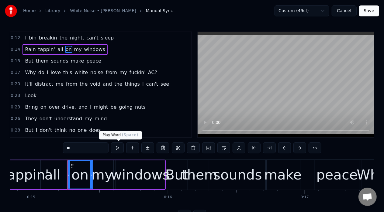
click at [118, 146] on button at bounding box center [117, 147] width 13 height 11
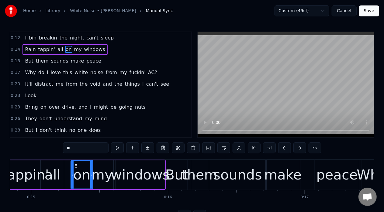
drag, startPoint x: 67, startPoint y: 177, endPoint x: 71, endPoint y: 183, distance: 7.1
click at [71, 183] on div at bounding box center [72, 175] width 2 height 28
click at [113, 150] on button at bounding box center [117, 147] width 13 height 11
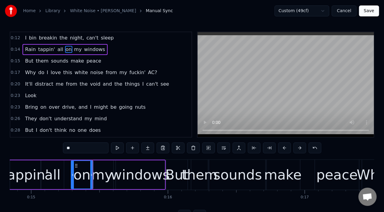
click at [73, 176] on icon at bounding box center [72, 175] width 2 height 5
click at [120, 145] on button at bounding box center [117, 147] width 13 height 11
click at [57, 177] on div "all" at bounding box center [53, 175] width 16 height 21
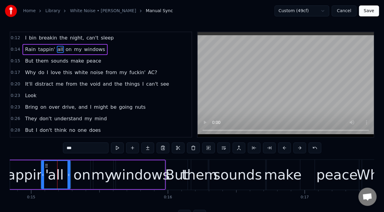
drag, startPoint x: 63, startPoint y: 177, endPoint x: 69, endPoint y: 180, distance: 7.2
click at [69, 180] on div at bounding box center [68, 175] width 2 height 28
click at [114, 148] on button at bounding box center [117, 147] width 13 height 11
click at [101, 174] on div "my" at bounding box center [101, 175] width 21 height 21
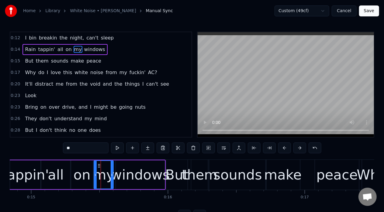
drag, startPoint x: 91, startPoint y: 175, endPoint x: 95, endPoint y: 177, distance: 3.8
click at [95, 177] on icon at bounding box center [95, 175] width 2 height 5
click at [90, 176] on div "on" at bounding box center [82, 174] width 22 height 29
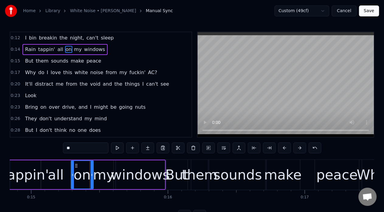
click at [92, 177] on div at bounding box center [92, 175] width 2 height 28
click at [120, 179] on div "windows" at bounding box center [140, 175] width 59 height 21
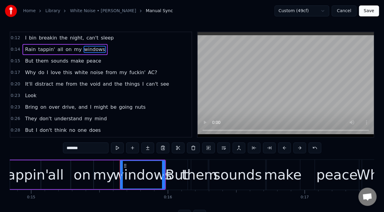
drag, startPoint x: 117, startPoint y: 176, endPoint x: 121, endPoint y: 179, distance: 5.6
click at [121, 179] on div at bounding box center [121, 175] width 2 height 28
click at [110, 176] on div "my" at bounding box center [103, 175] width 21 height 21
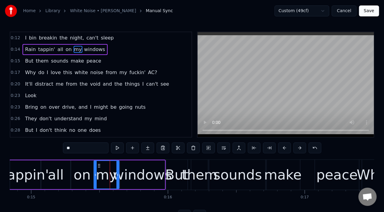
drag, startPoint x: 111, startPoint y: 176, endPoint x: 117, endPoint y: 180, distance: 6.7
click at [117, 180] on div at bounding box center [117, 175] width 2 height 28
click at [121, 147] on button at bounding box center [117, 147] width 13 height 11
click at [130, 175] on div "windows" at bounding box center [142, 175] width 59 height 21
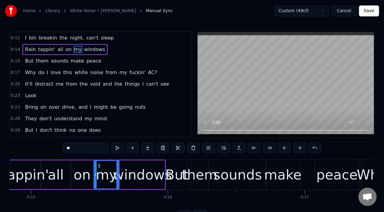
type input "*******"
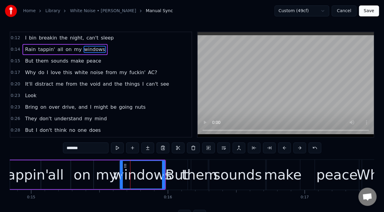
click at [122, 147] on button at bounding box center [117, 147] width 13 height 11
click at [306, 182] on div "But them sounds make peace" at bounding box center [263, 175] width 194 height 30
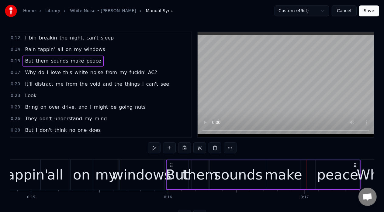
click at [132, 173] on div "windows" at bounding box center [141, 175] width 59 height 21
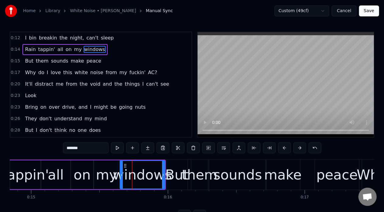
click at [41, 157] on div "0:12 I bin breakin the night, can't sleep 0:14 Rain tappin' all on my windows 0…" at bounding box center [192, 126] width 364 height 189
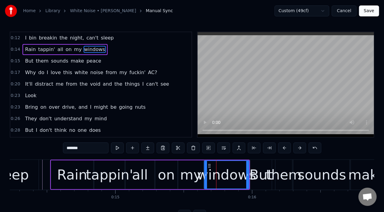
scroll to position [0, 1944]
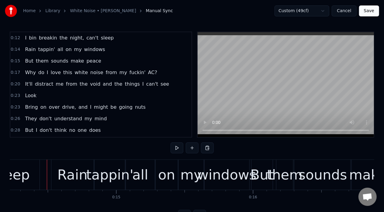
click at [206, 185] on div "windows" at bounding box center [226, 175] width 59 height 21
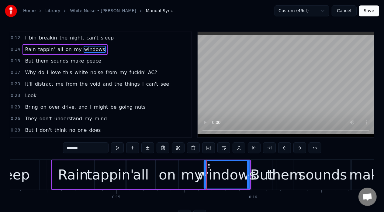
click at [204, 183] on div at bounding box center [205, 175] width 2 height 28
drag, startPoint x: 247, startPoint y: 177, endPoint x: 253, endPoint y: 183, distance: 8.8
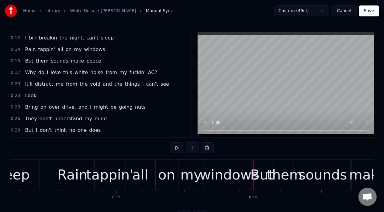
click at [260, 180] on div "But" at bounding box center [261, 175] width 23 height 21
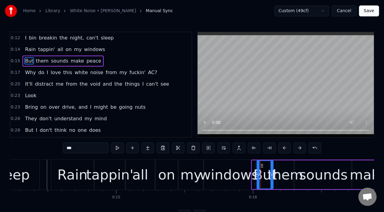
drag, startPoint x: 252, startPoint y: 180, endPoint x: 257, endPoint y: 185, distance: 6.7
click at [257, 185] on div at bounding box center [258, 175] width 2 height 28
click at [248, 180] on div "windows" at bounding box center [229, 175] width 59 height 21
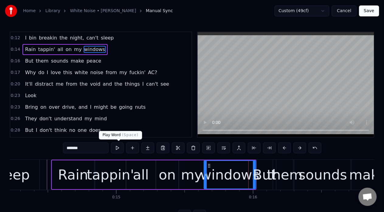
click at [119, 149] on button at bounding box center [117, 147] width 13 height 11
click at [255, 180] on div "But" at bounding box center [263, 175] width 23 height 21
type input "***"
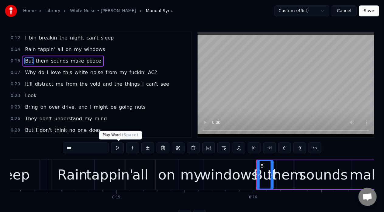
click at [117, 146] on button at bounding box center [117, 147] width 13 height 11
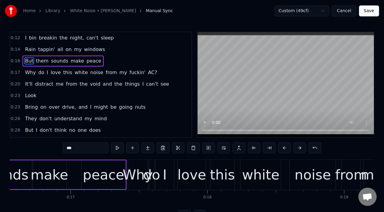
click at [72, 180] on div "But them sounds make peace" at bounding box center [32, 175] width 190 height 30
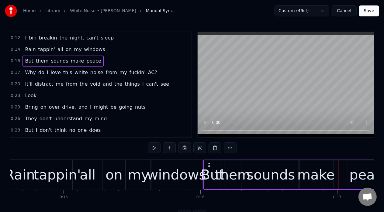
scroll to position [0, 1983]
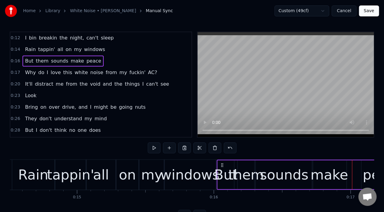
click at [259, 187] on div "sounds" at bounding box center [283, 174] width 57 height 29
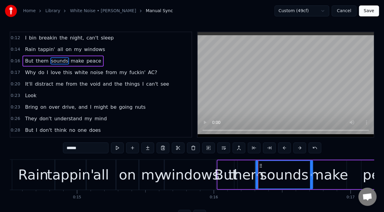
click at [113, 145] on button at bounding box center [117, 147] width 13 height 11
click at [250, 179] on div "them" at bounding box center [246, 175] width 36 height 21
type input "****"
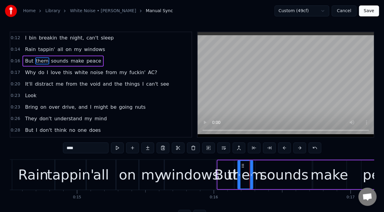
click at [250, 179] on div at bounding box center [251, 175] width 2 height 28
drag, startPoint x: 252, startPoint y: 179, endPoint x: 249, endPoint y: 183, distance: 4.4
click at [249, 183] on div at bounding box center [249, 175] width 2 height 28
click at [235, 172] on div "them" at bounding box center [244, 175] width 36 height 21
click at [236, 173] on div "them" at bounding box center [244, 175] width 36 height 21
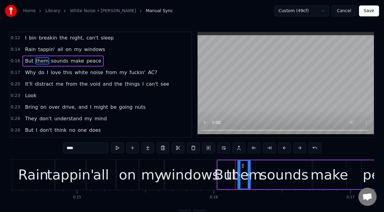
click at [236, 173] on div "them" at bounding box center [244, 175] width 36 height 21
click at [251, 167] on div "them" at bounding box center [244, 175] width 36 height 21
click at [253, 168] on div "them" at bounding box center [244, 175] width 36 height 21
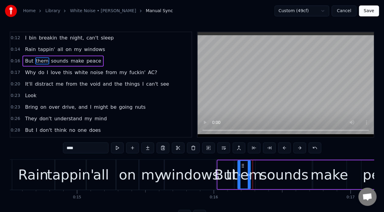
click at [349, 170] on div "But them sounds make peace" at bounding box center [312, 175] width 190 height 30
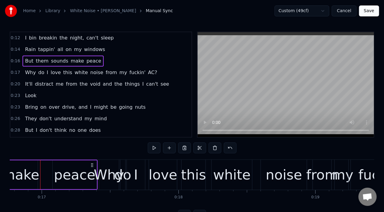
scroll to position [0, 1973]
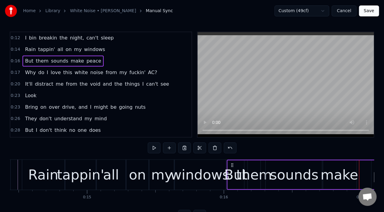
click at [262, 178] on div "them" at bounding box center [254, 175] width 36 height 21
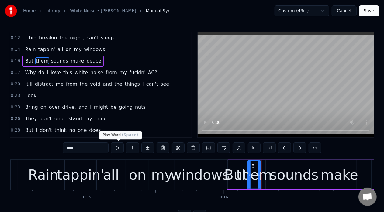
click at [115, 147] on button at bounding box center [117, 147] width 13 height 11
click at [270, 177] on div "sounds" at bounding box center [294, 174] width 57 height 29
type input "******"
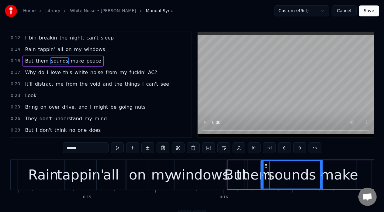
drag, startPoint x: 267, startPoint y: 181, endPoint x: 262, endPoint y: 181, distance: 5.2
click at [262, 181] on div at bounding box center [262, 175] width 2 height 28
click at [117, 146] on button at bounding box center [117, 147] width 13 height 11
click at [361, 175] on div "But them sounds make peace" at bounding box center [322, 175] width 190 height 30
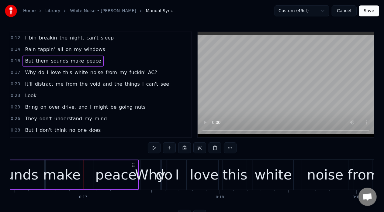
scroll to position [0, 2294]
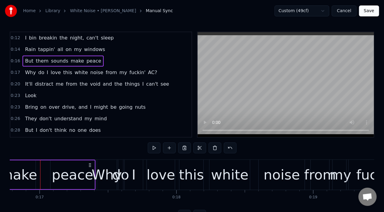
click at [50, 175] on div "peace" at bounding box center [72, 174] width 45 height 29
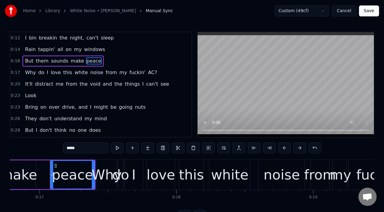
click at [52, 177] on div "peace" at bounding box center [72, 174] width 45 height 29
drag, startPoint x: 52, startPoint y: 177, endPoint x: 54, endPoint y: 180, distance: 3.2
click at [54, 180] on div at bounding box center [54, 175] width 2 height 28
click at [95, 172] on div "Why" at bounding box center [106, 175] width 30 height 21
type input "***"
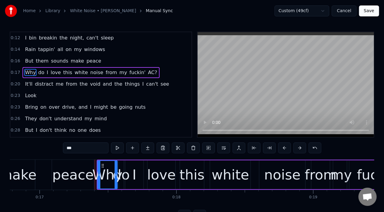
click at [145, 164] on div "Why do I love this white noise from my fuckin' AC?" at bounding box center [295, 175] width 396 height 30
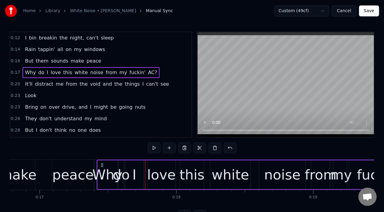
click at [366, 15] on button "Save" at bounding box center [369, 10] width 20 height 11
